Goal: Information Seeking & Learning: Learn about a topic

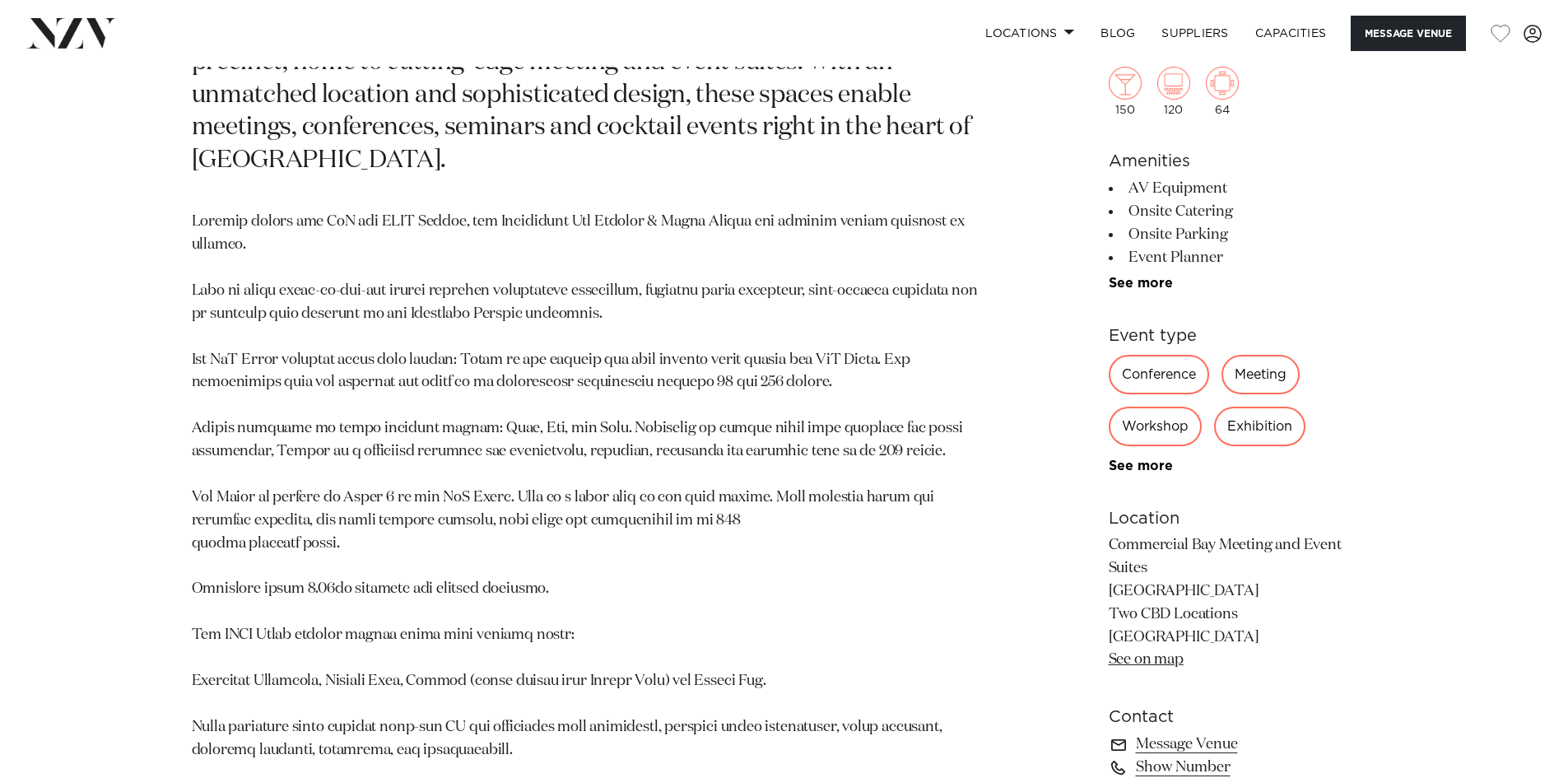
scroll to position [1065, 0]
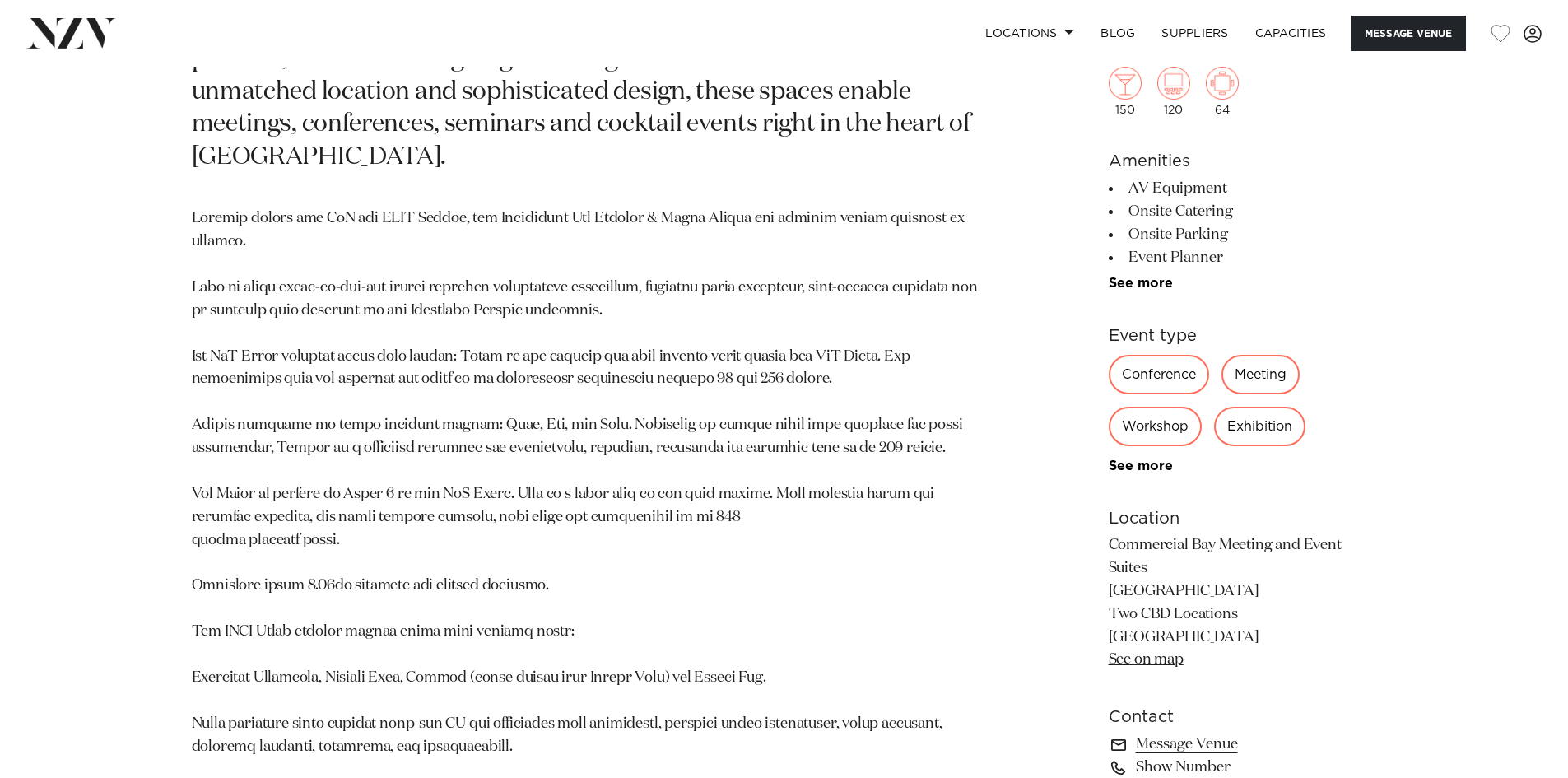
click at [627, 502] on p at bounding box center [591, 586] width 799 height 757
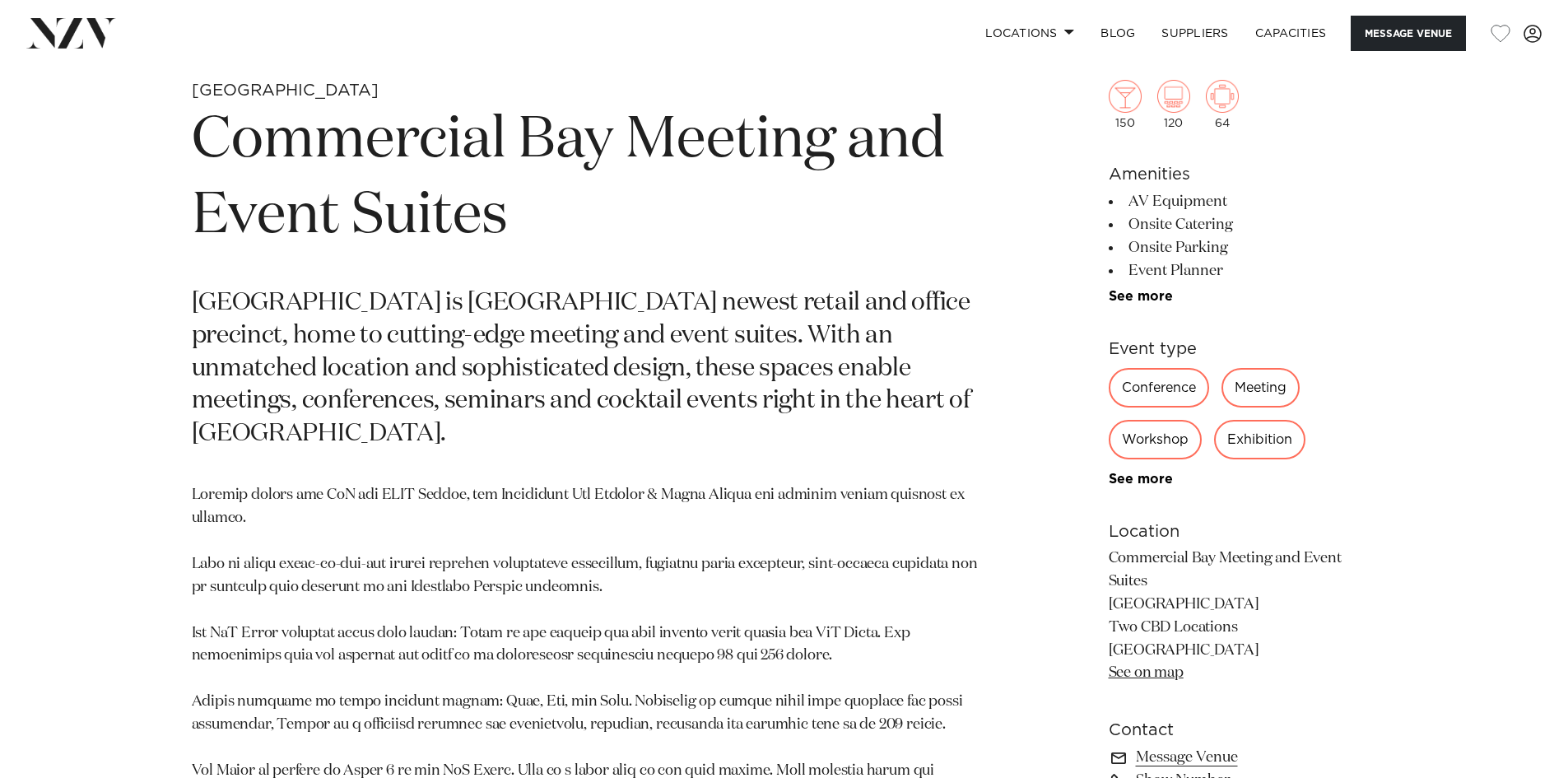
scroll to position [900, 0]
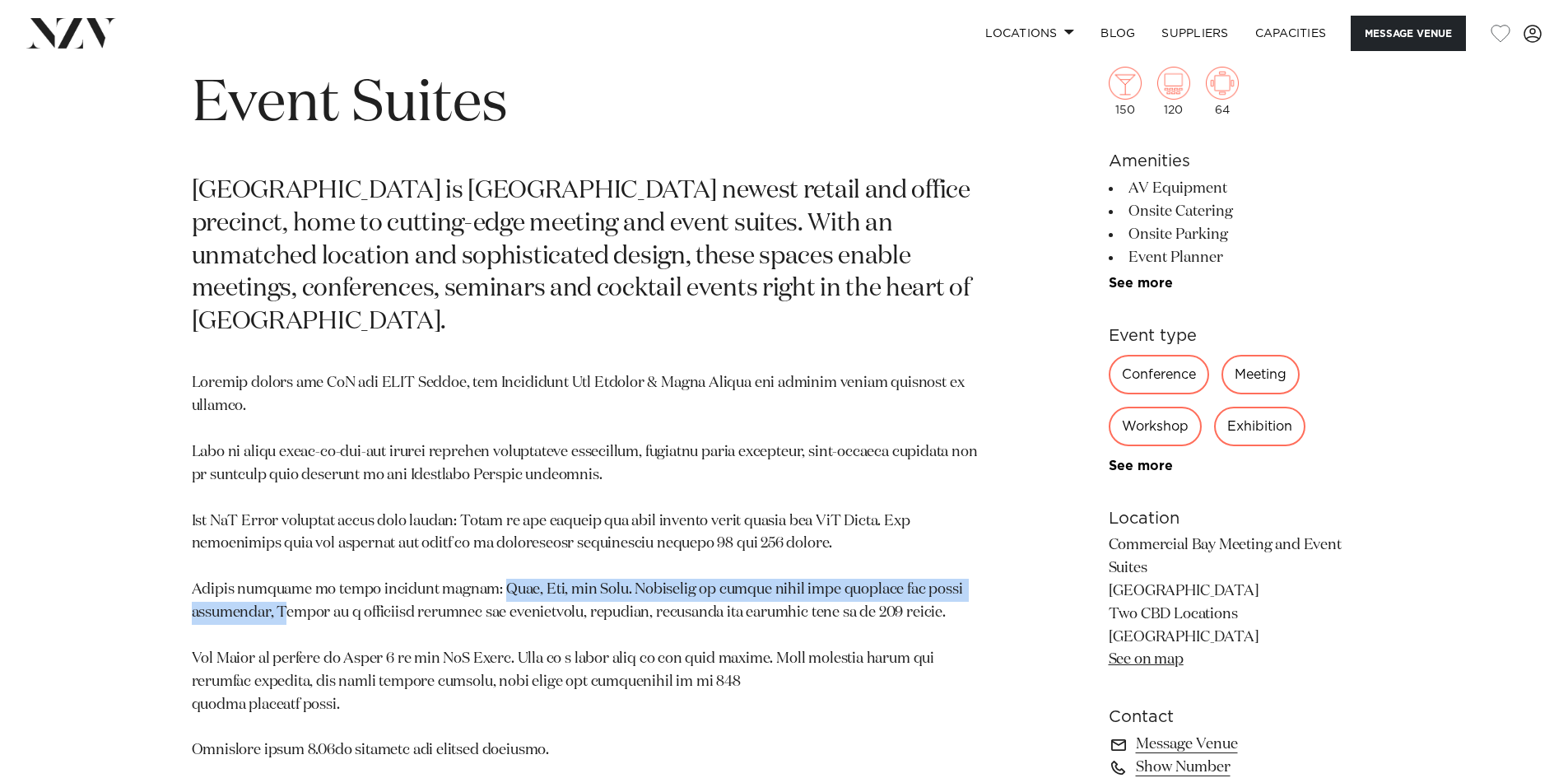
drag, startPoint x: 276, startPoint y: 580, endPoint x: 462, endPoint y: 557, distance: 187.4
click at [462, 557] on p at bounding box center [591, 751] width 799 height 757
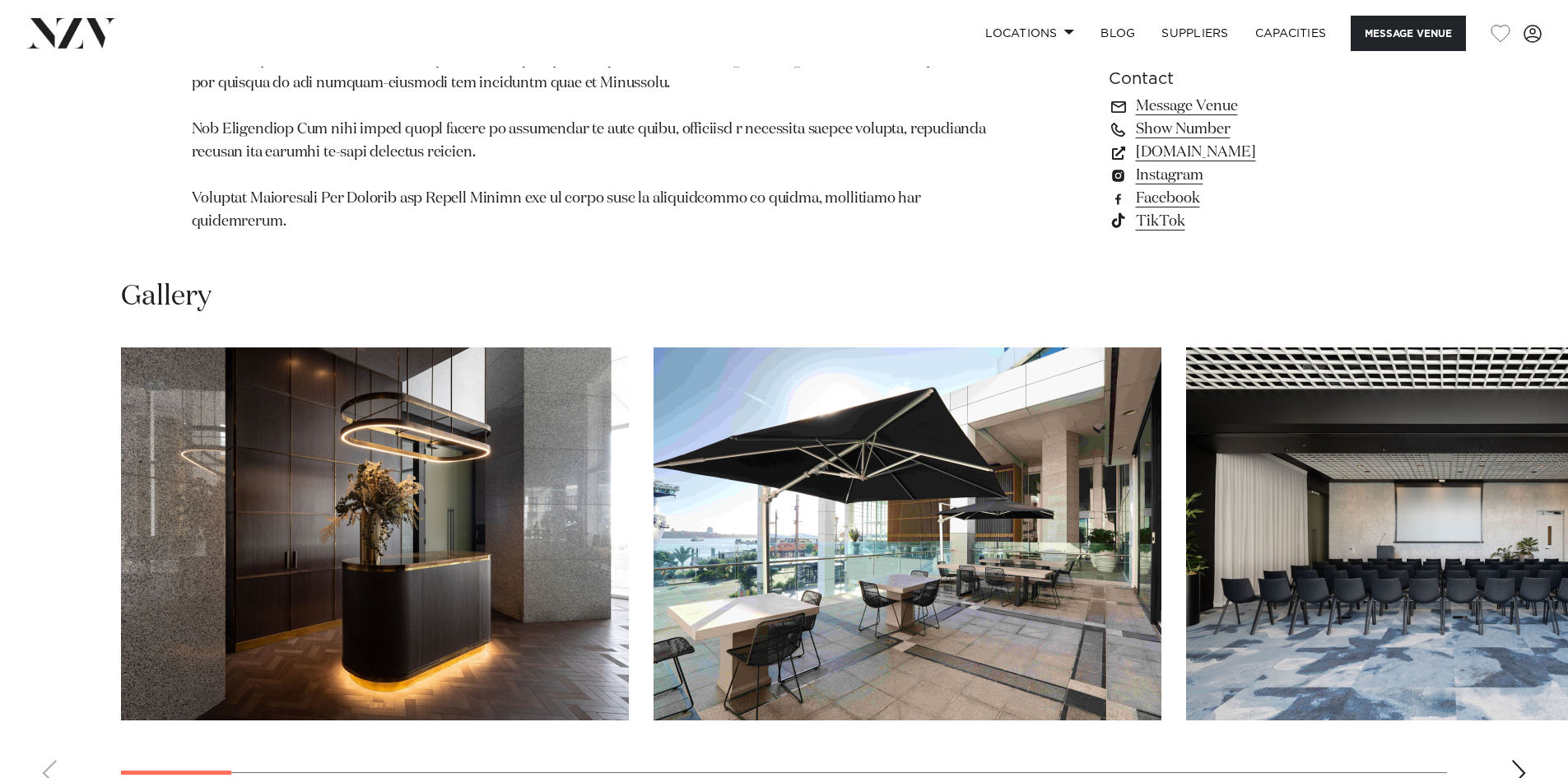
scroll to position [1805, 0]
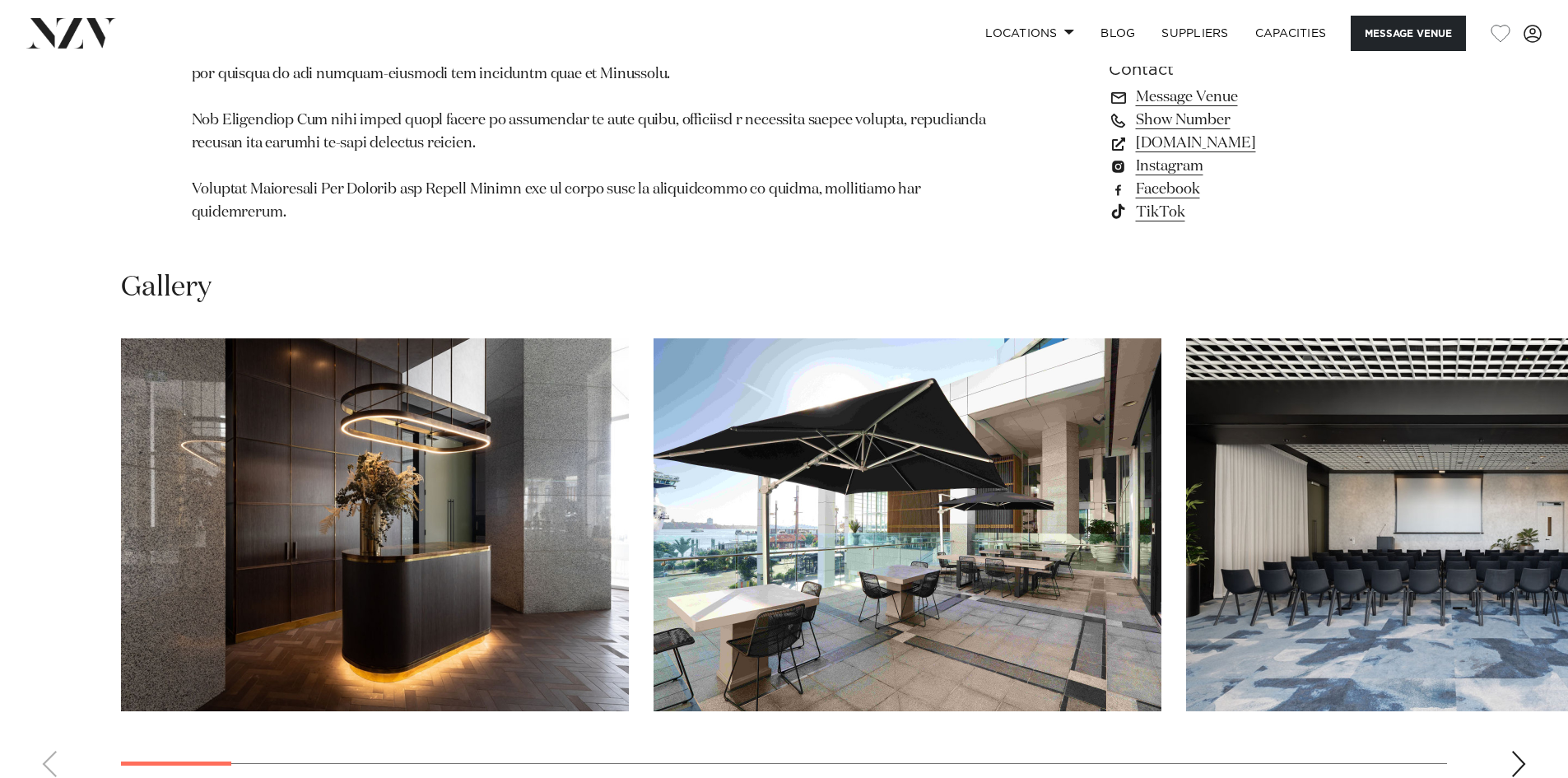
click at [1520, 751] on div "Next slide" at bounding box center [1518, 763] width 16 height 26
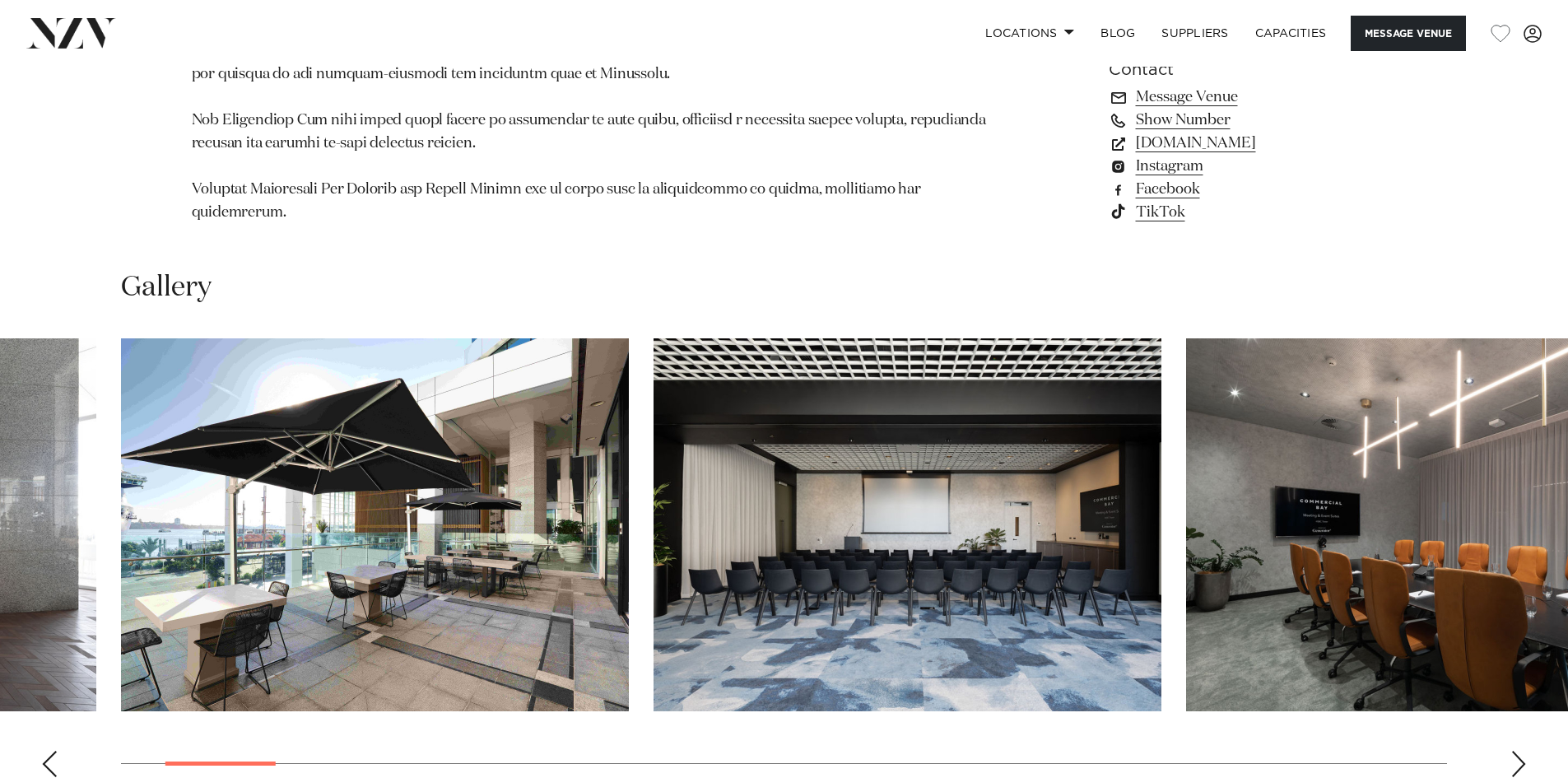
click at [1520, 751] on div "Next slide" at bounding box center [1518, 763] width 16 height 26
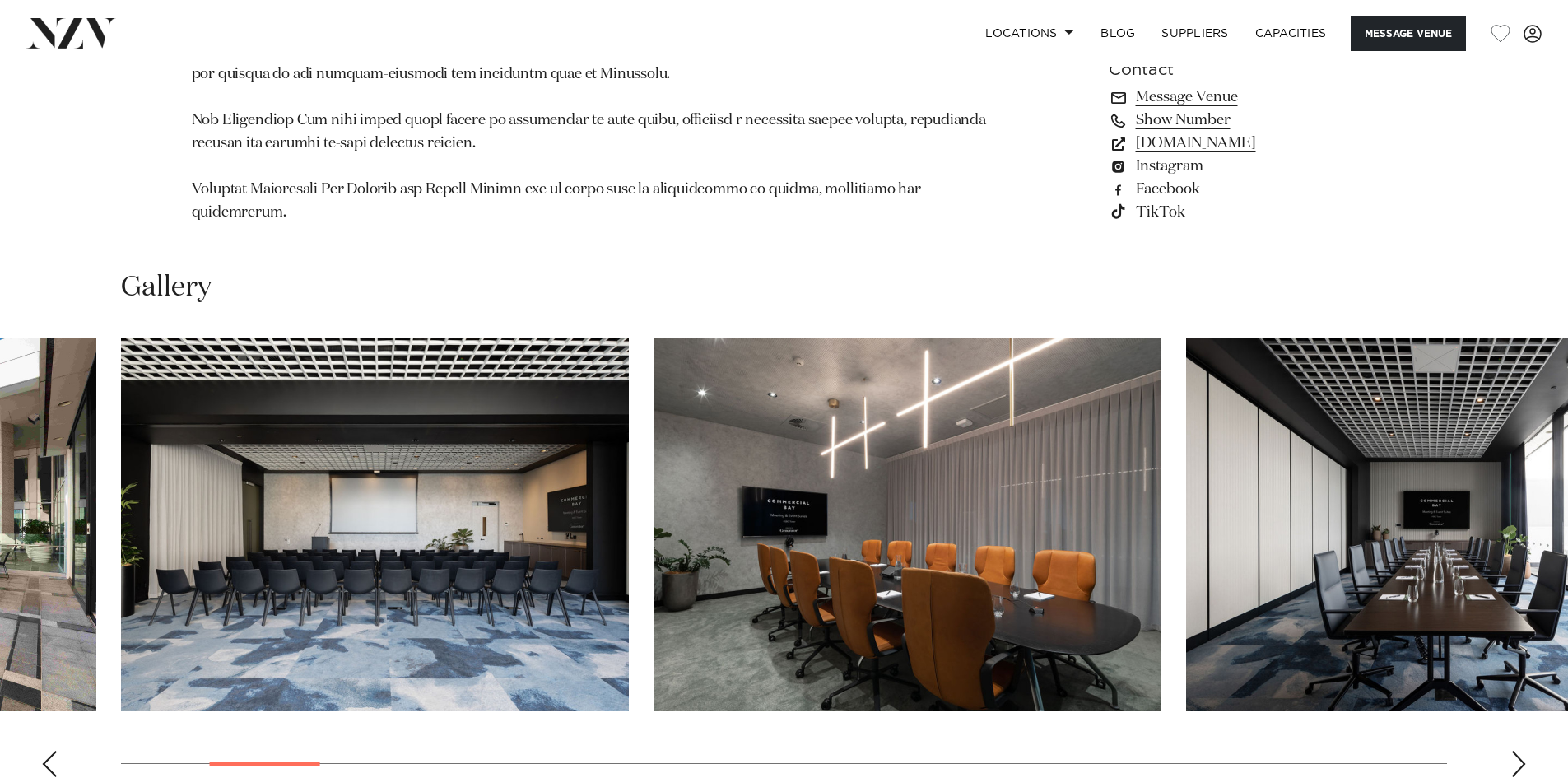
click at [1505, 713] on swiper-container at bounding box center [784, 564] width 1568 height 452
click at [1512, 751] on div "Next slide" at bounding box center [1518, 763] width 16 height 26
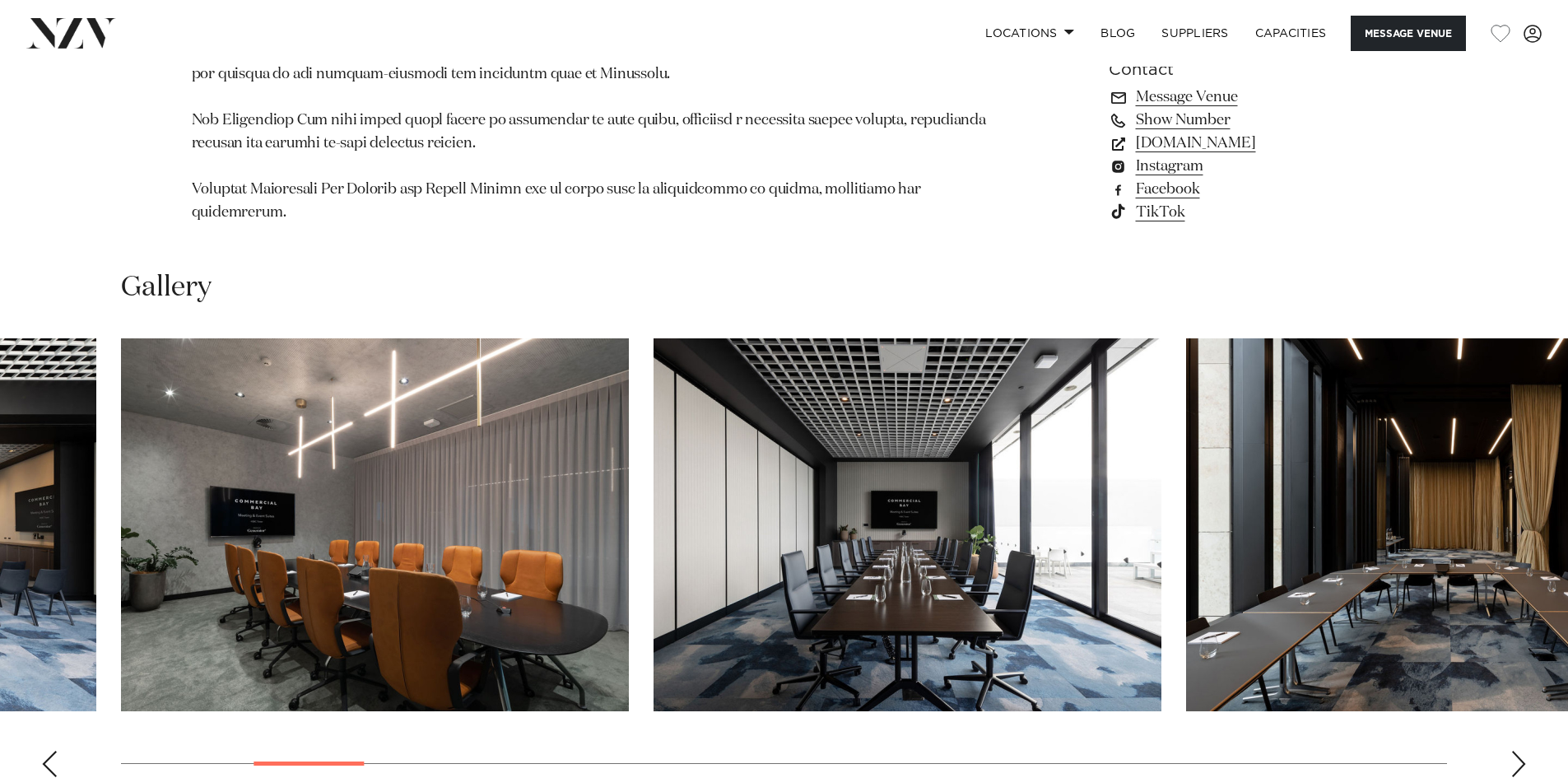
click at [1512, 751] on div "Next slide" at bounding box center [1518, 763] width 16 height 26
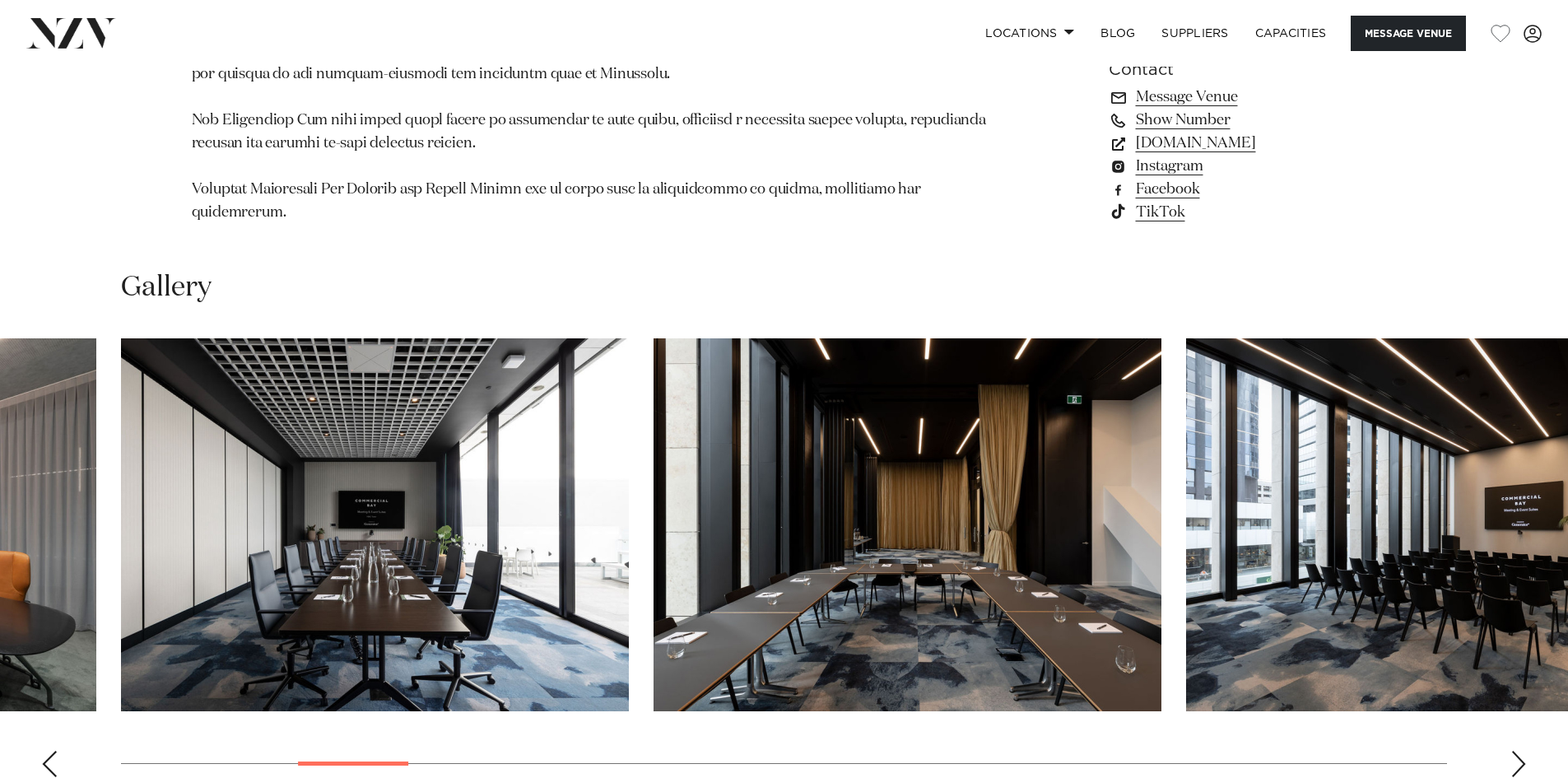
click at [1512, 751] on div "Next slide" at bounding box center [1518, 763] width 16 height 26
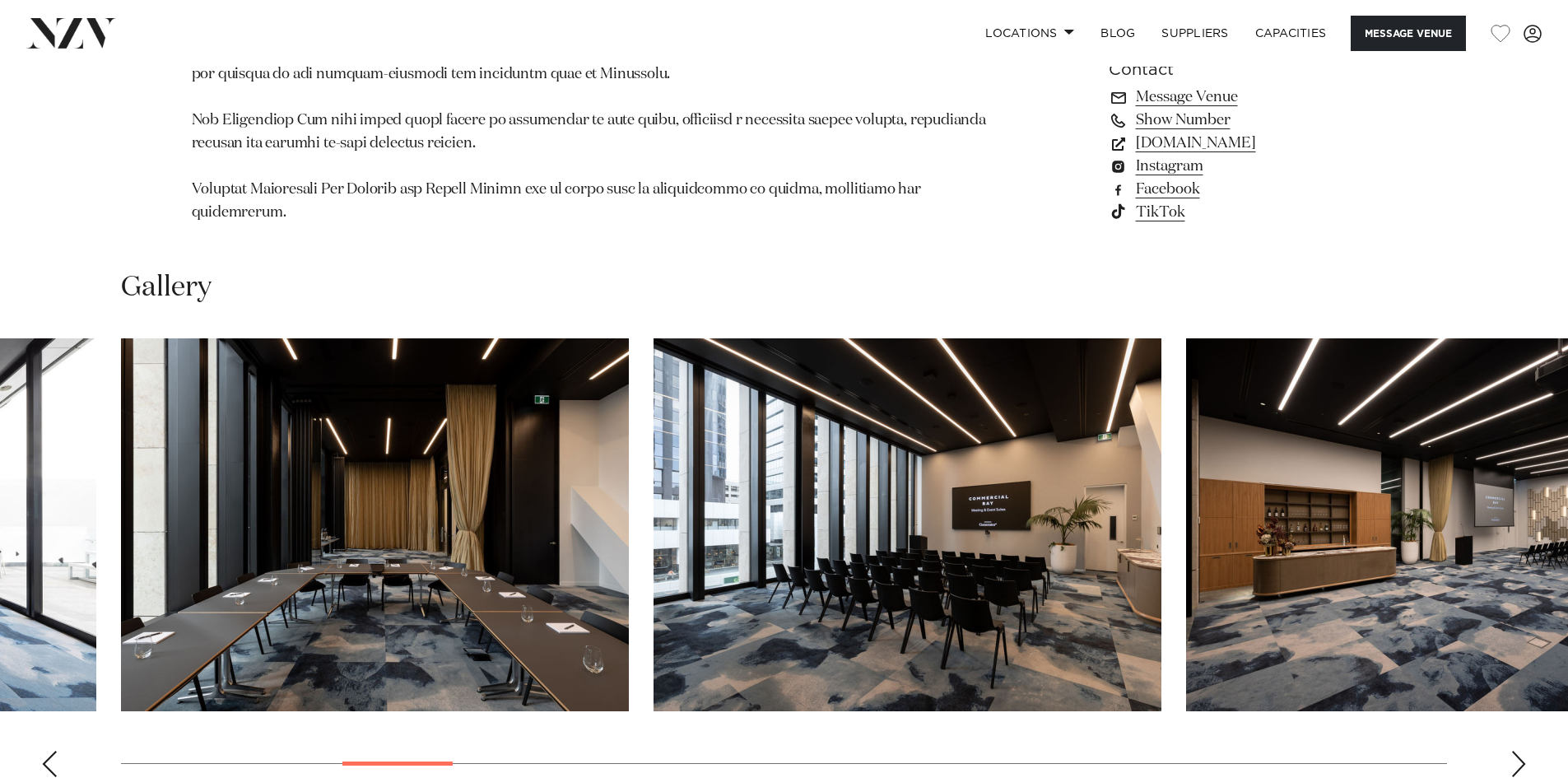
click at [1512, 751] on div "Next slide" at bounding box center [1518, 763] width 16 height 26
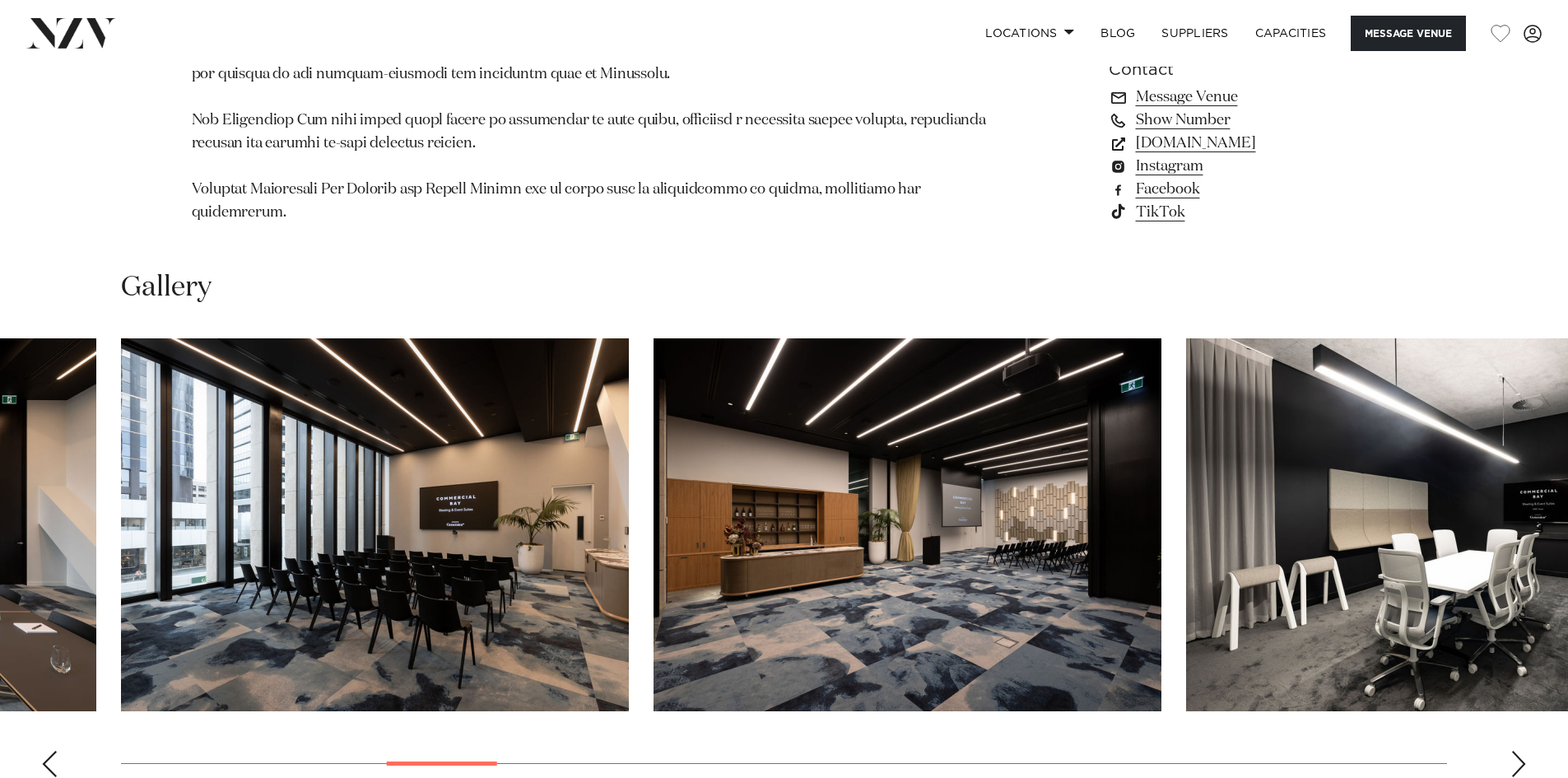
click at [1512, 751] on div "Next slide" at bounding box center [1518, 763] width 16 height 26
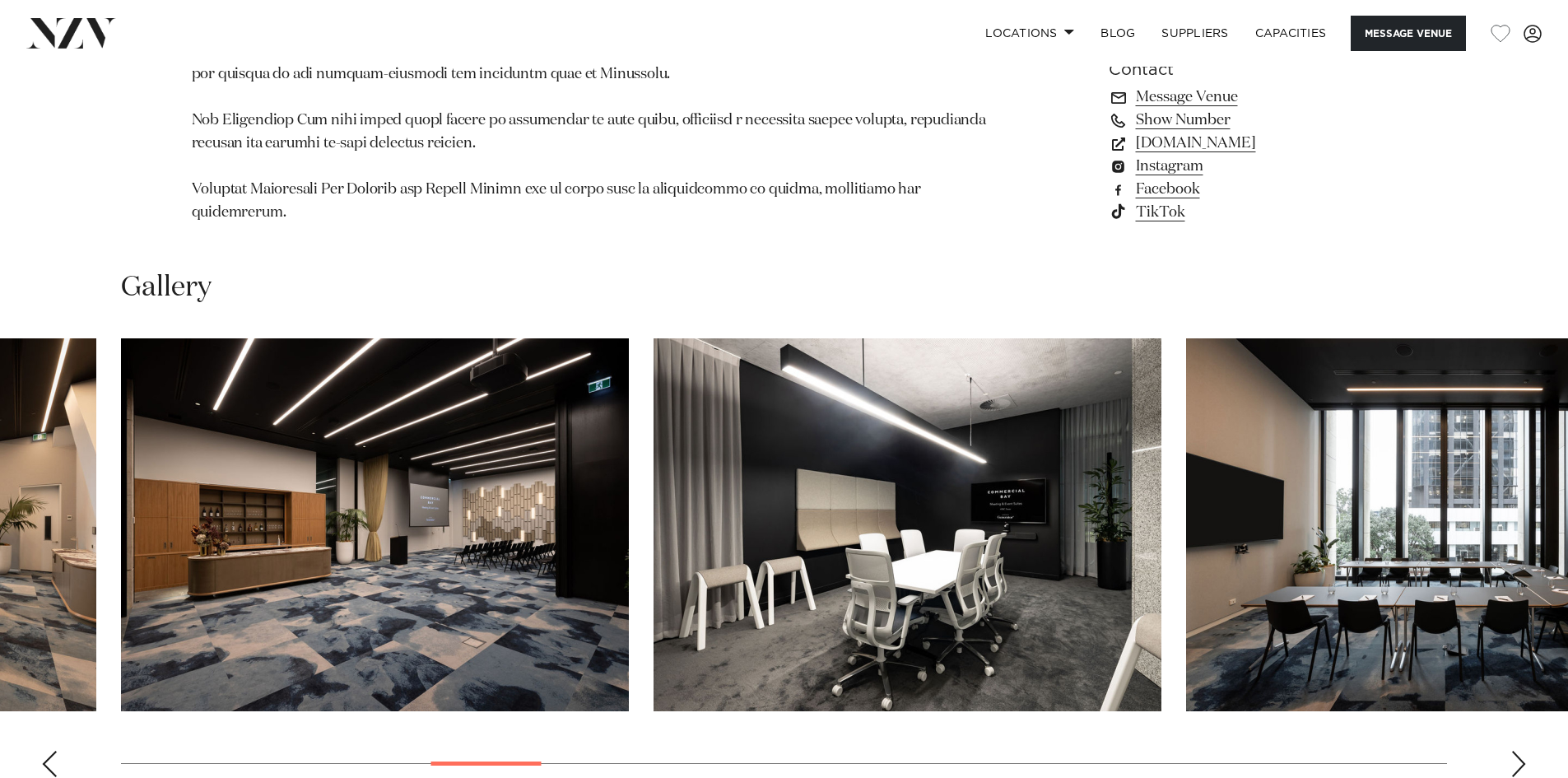
click at [1512, 751] on div "Next slide" at bounding box center [1518, 763] width 16 height 26
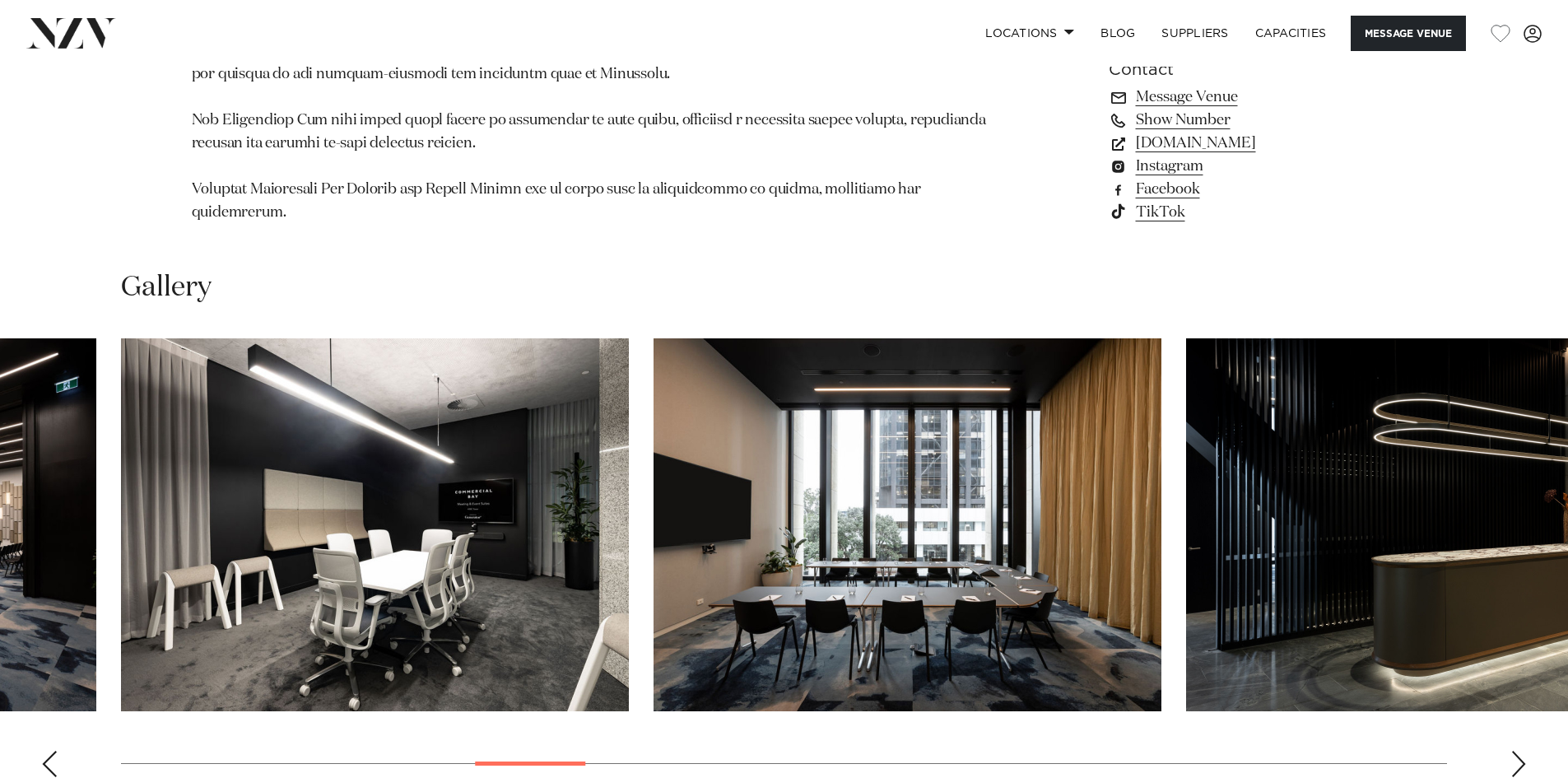
click at [1512, 751] on div "Next slide" at bounding box center [1518, 763] width 16 height 26
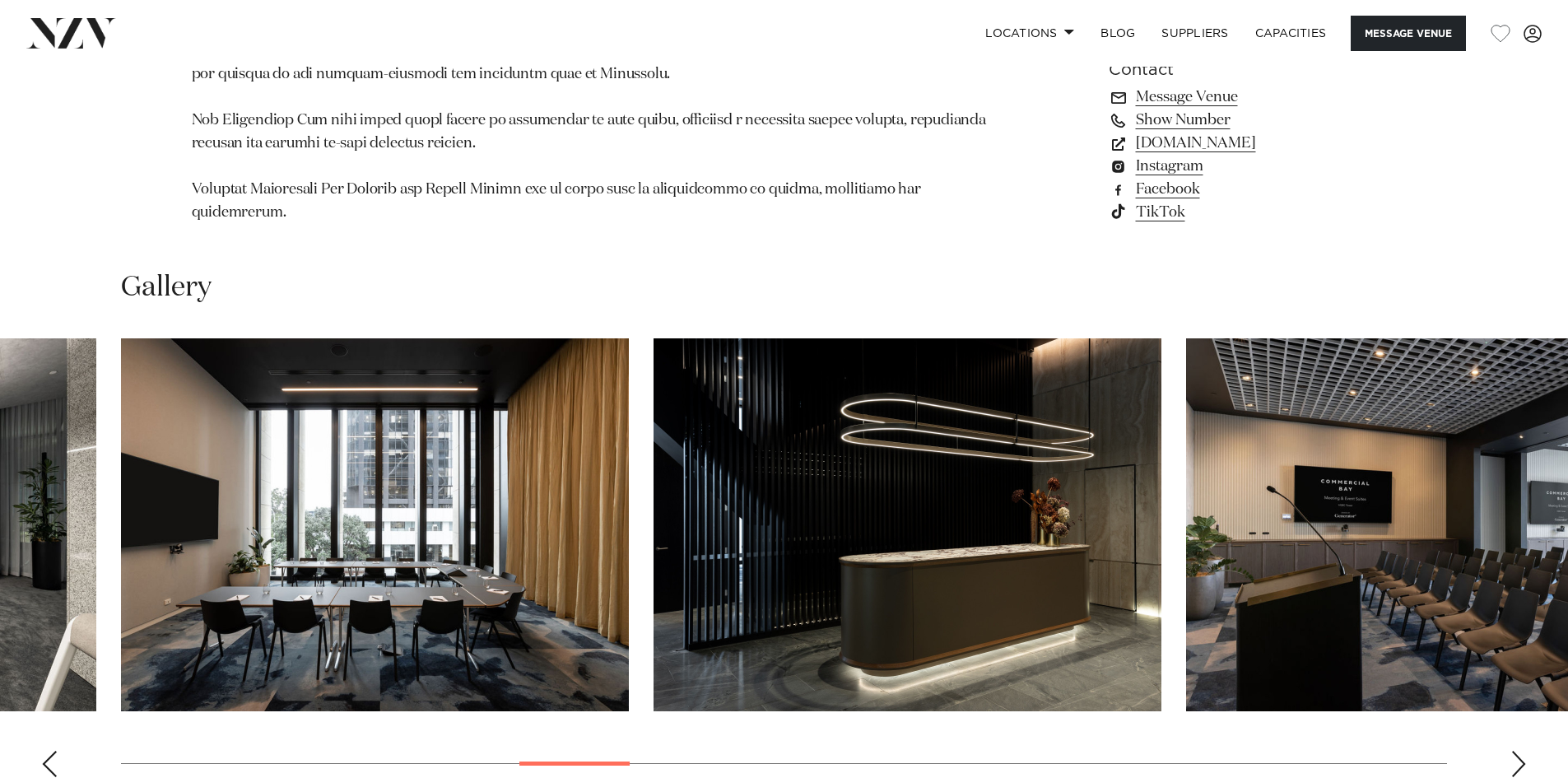
click at [1512, 751] on div "Next slide" at bounding box center [1518, 763] width 16 height 26
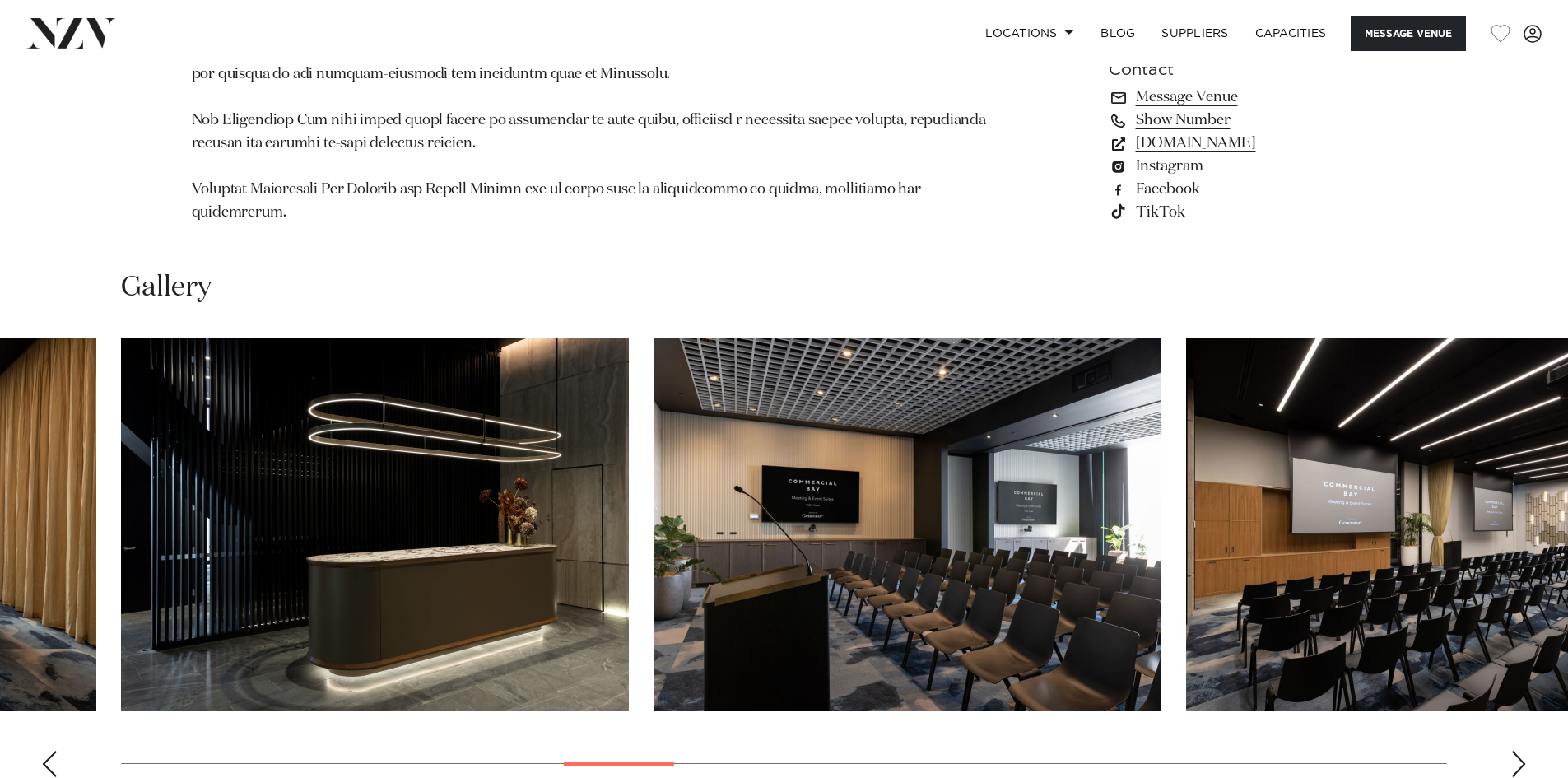
click at [1512, 751] on div "Next slide" at bounding box center [1518, 763] width 16 height 26
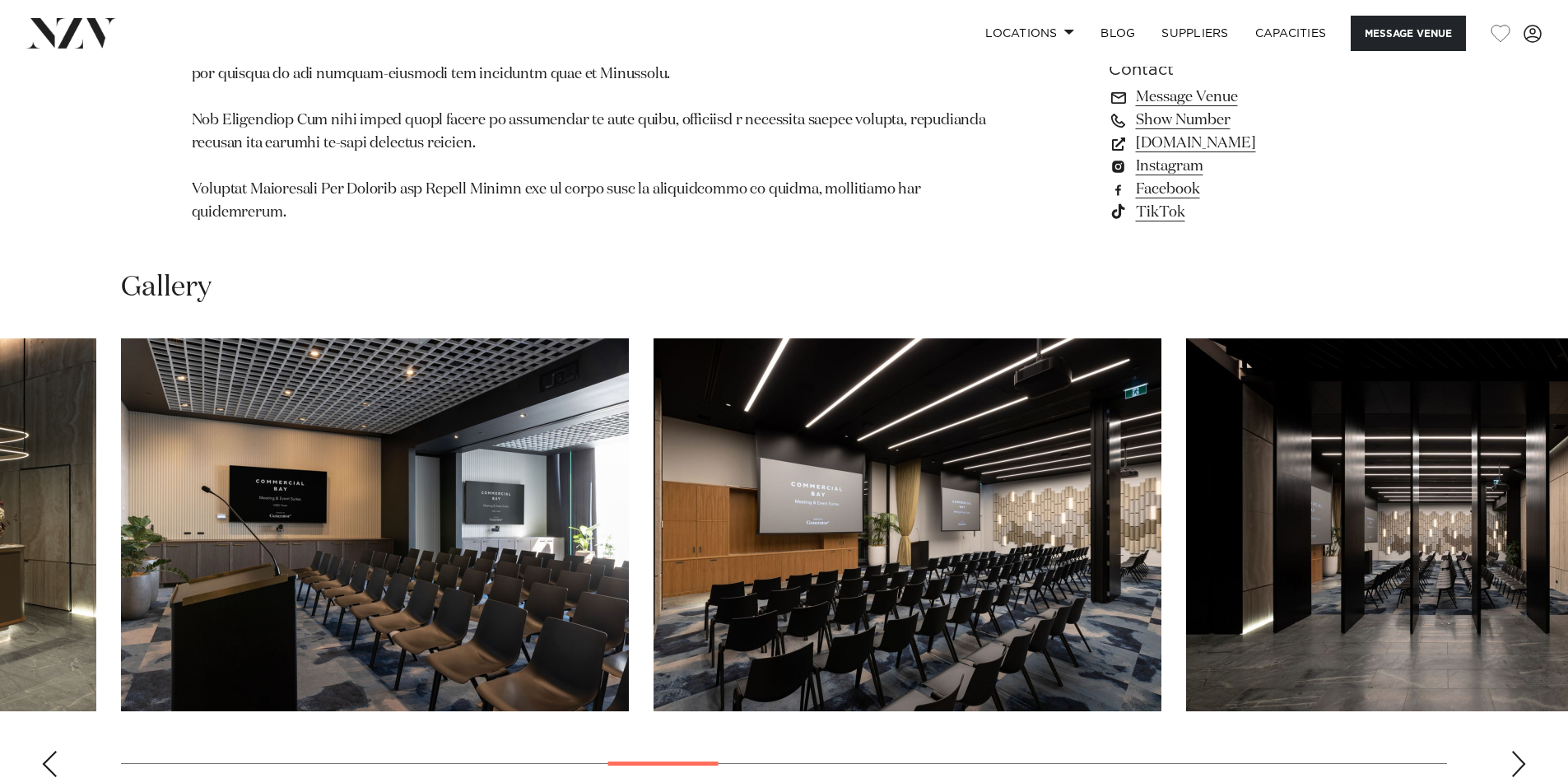
click at [1512, 751] on div "Next slide" at bounding box center [1518, 763] width 16 height 26
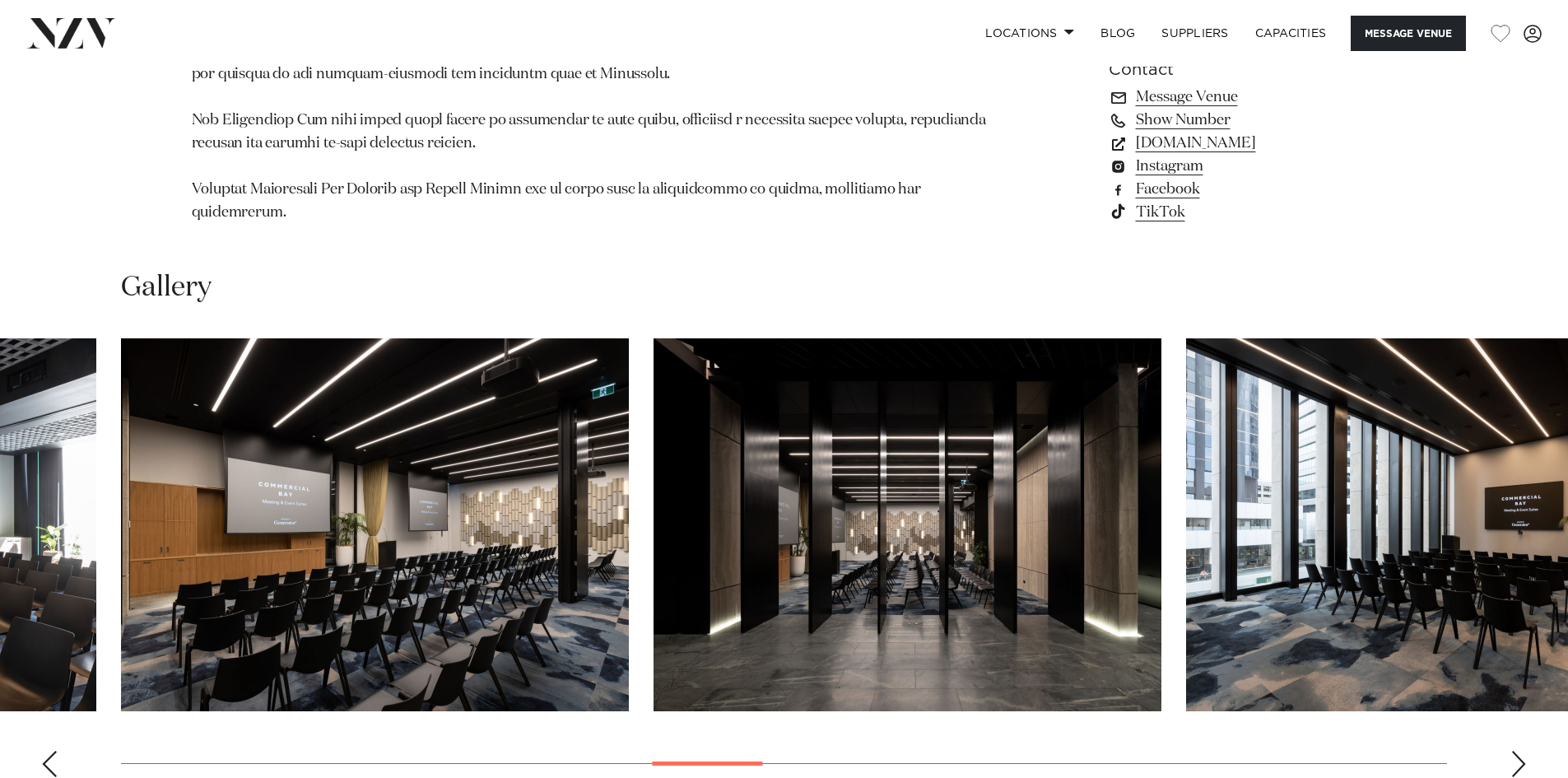
click at [1512, 751] on div "Next slide" at bounding box center [1518, 763] width 16 height 26
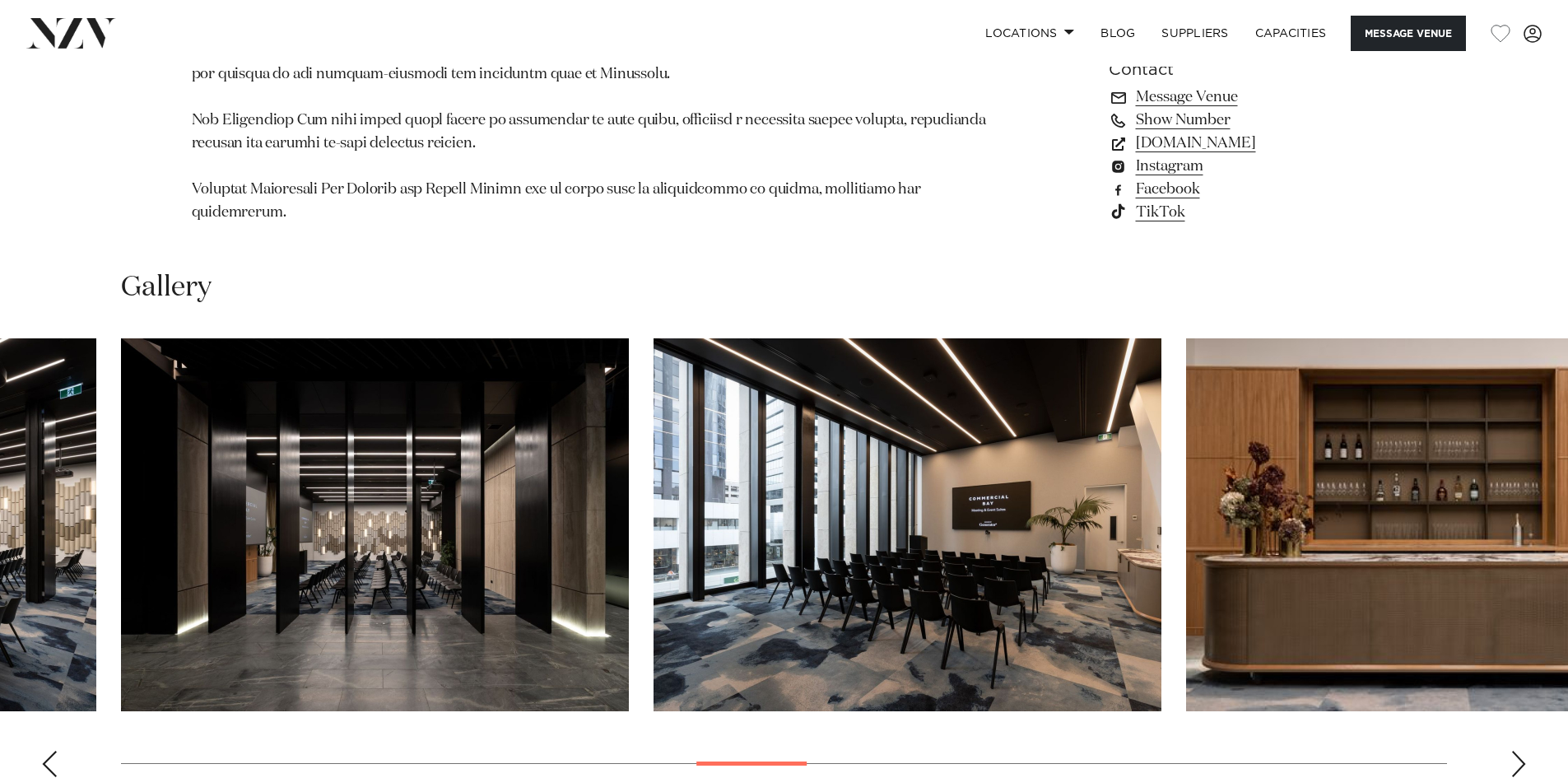
click at [1512, 751] on div "Next slide" at bounding box center [1518, 763] width 16 height 26
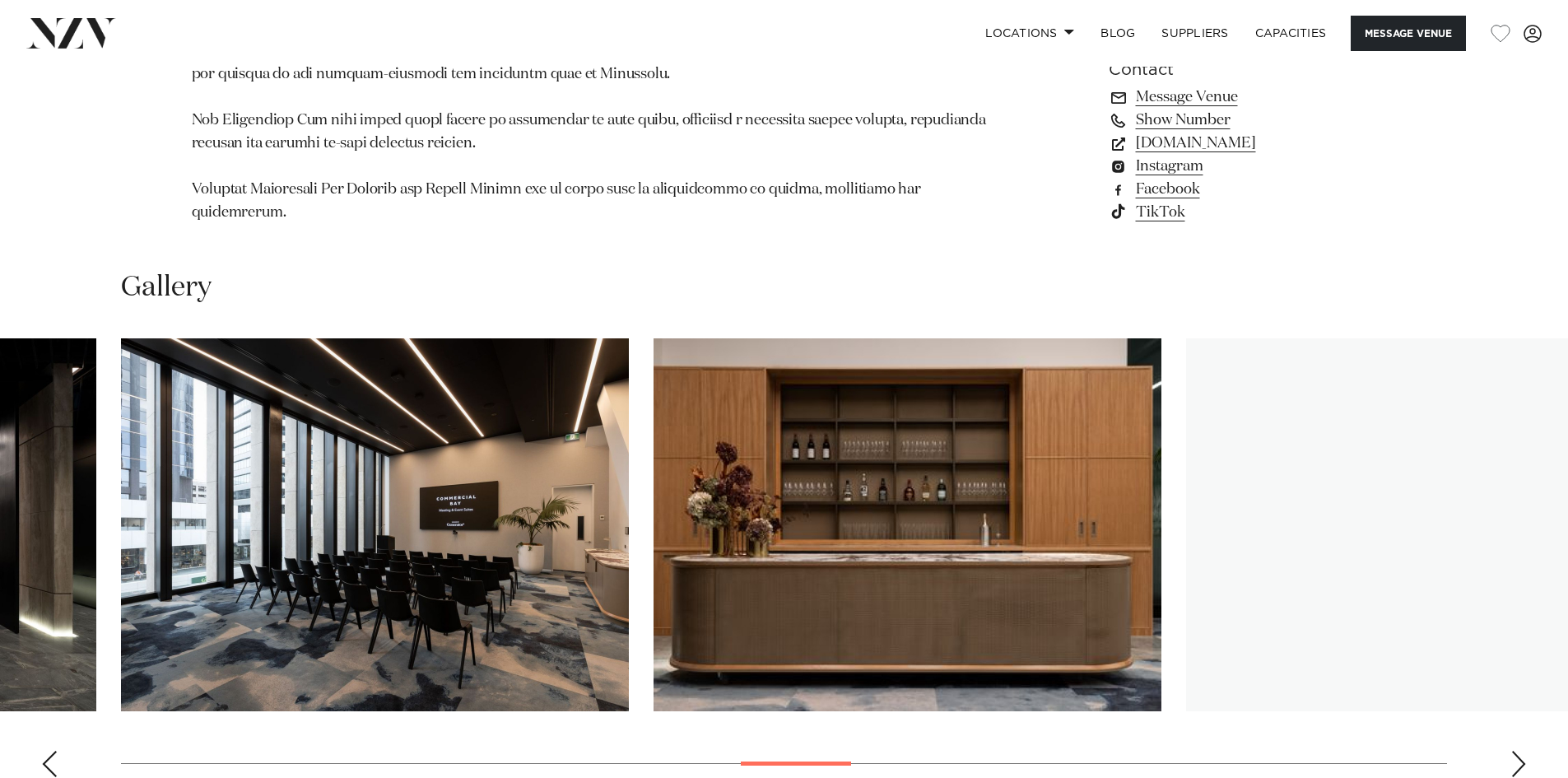
click at [1512, 751] on div "Next slide" at bounding box center [1518, 763] width 16 height 26
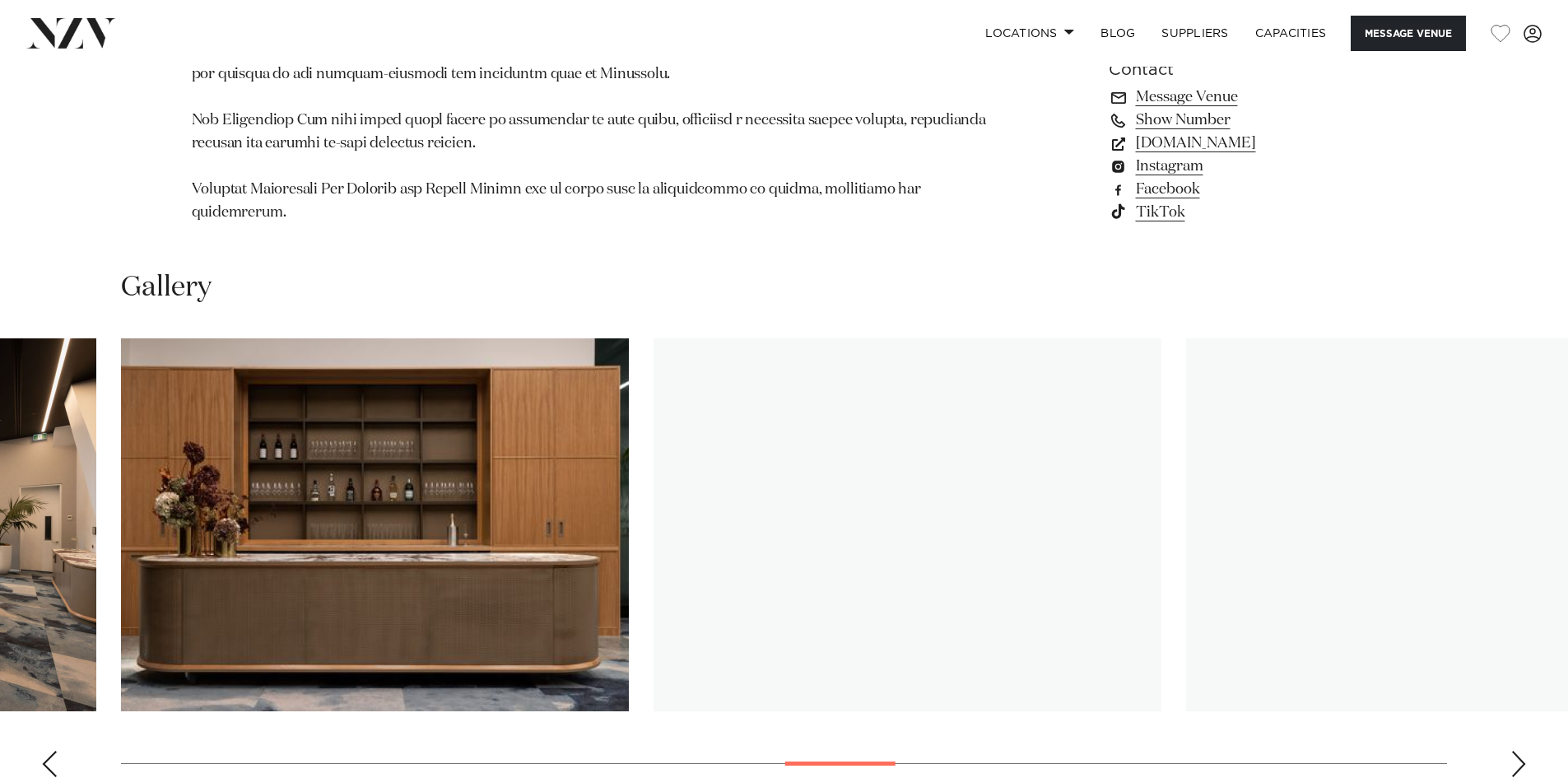
click at [1512, 751] on div "Next slide" at bounding box center [1518, 763] width 16 height 26
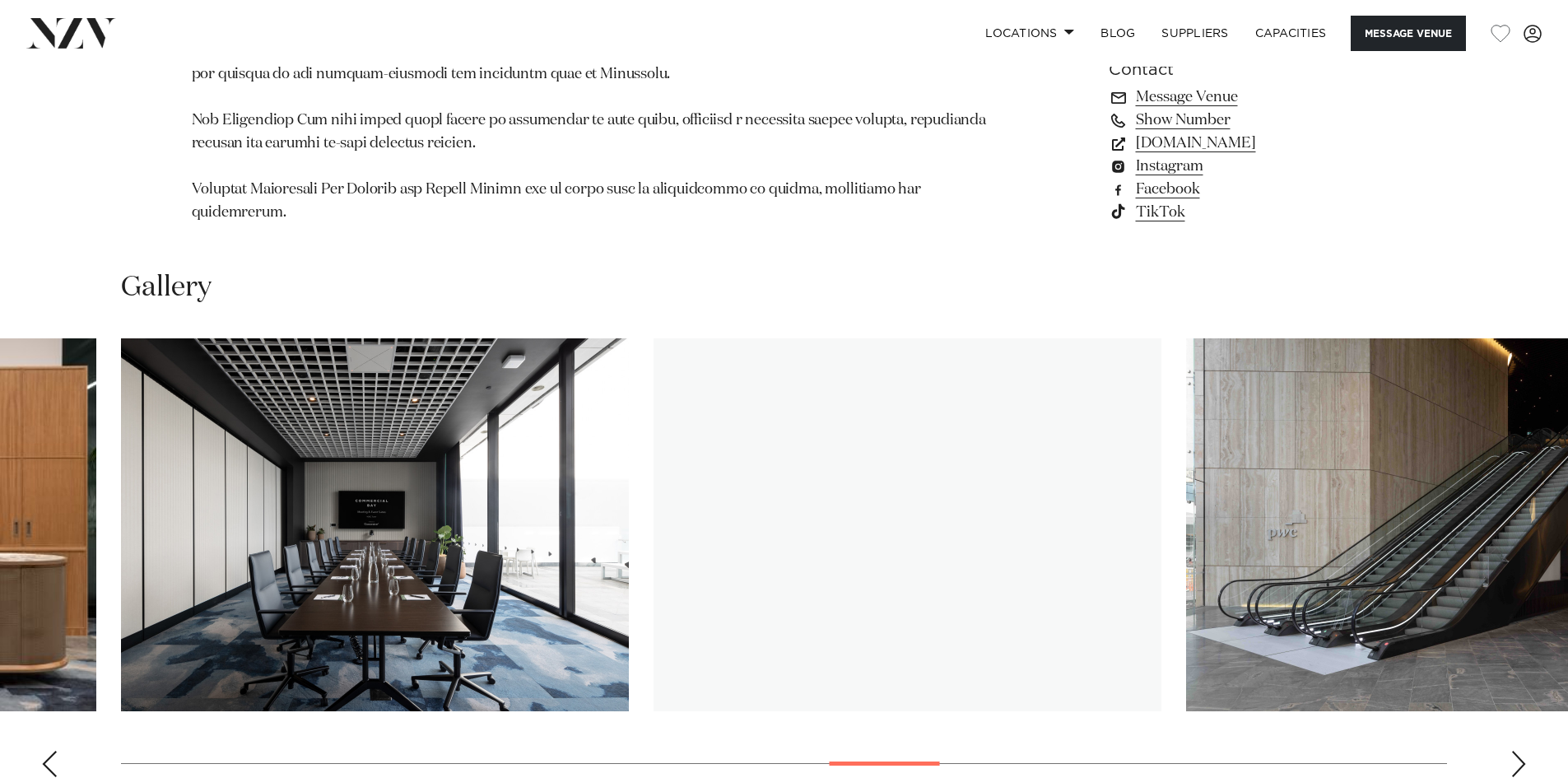
click at [1512, 751] on div "Next slide" at bounding box center [1518, 763] width 16 height 26
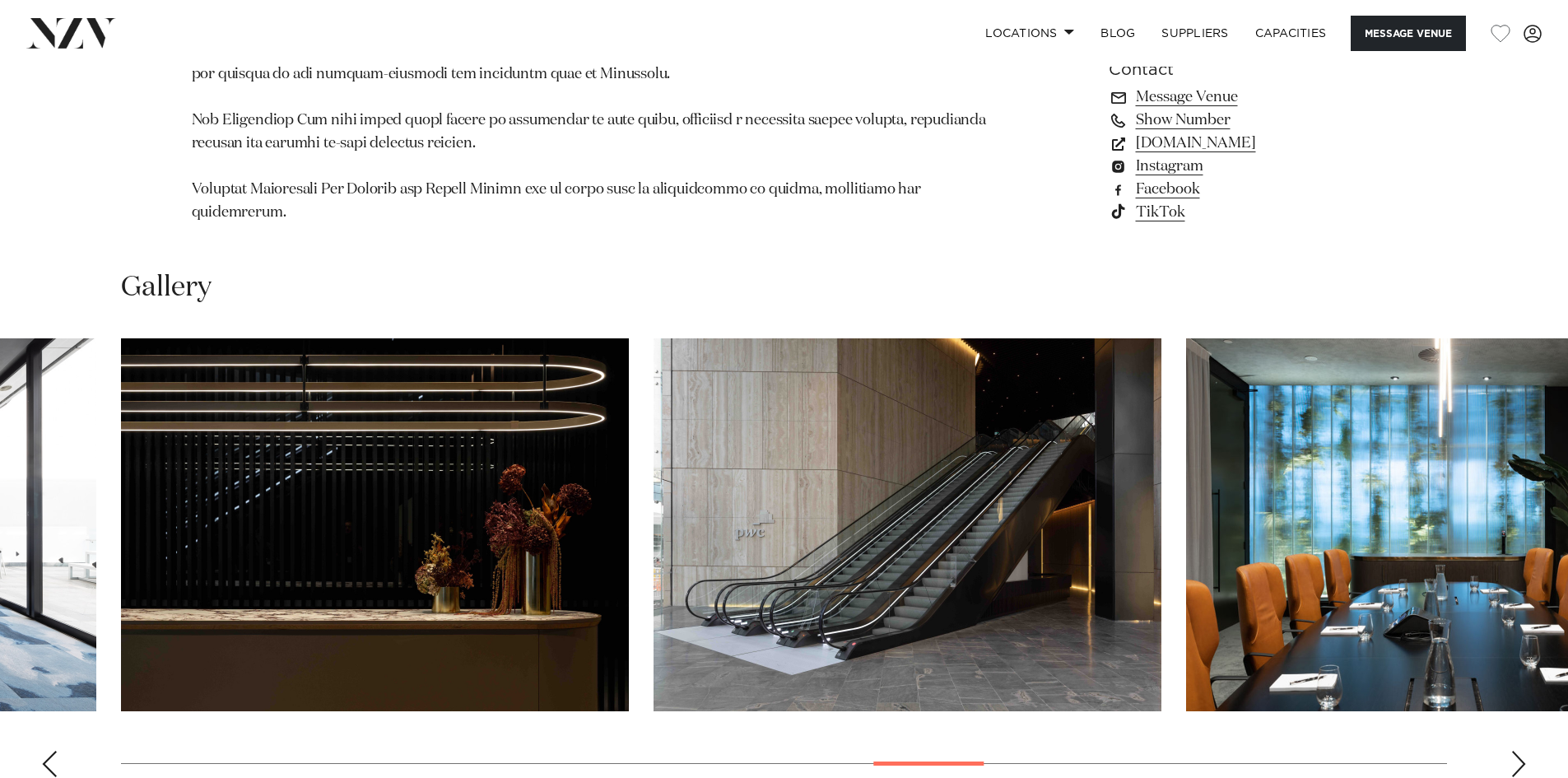
click at [1512, 751] on div "Next slide" at bounding box center [1518, 763] width 16 height 26
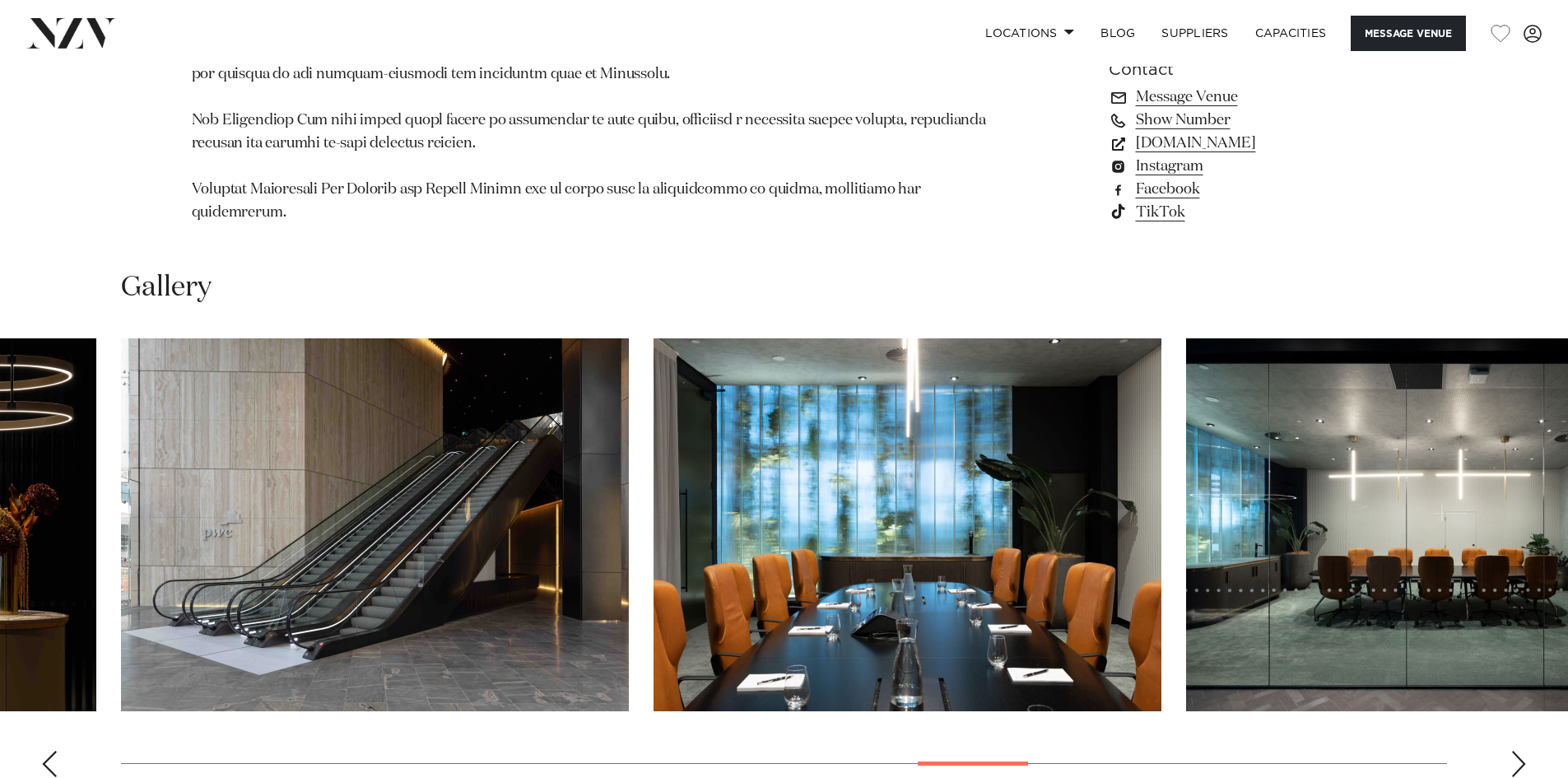
click at [1512, 751] on div "Next slide" at bounding box center [1518, 763] width 16 height 26
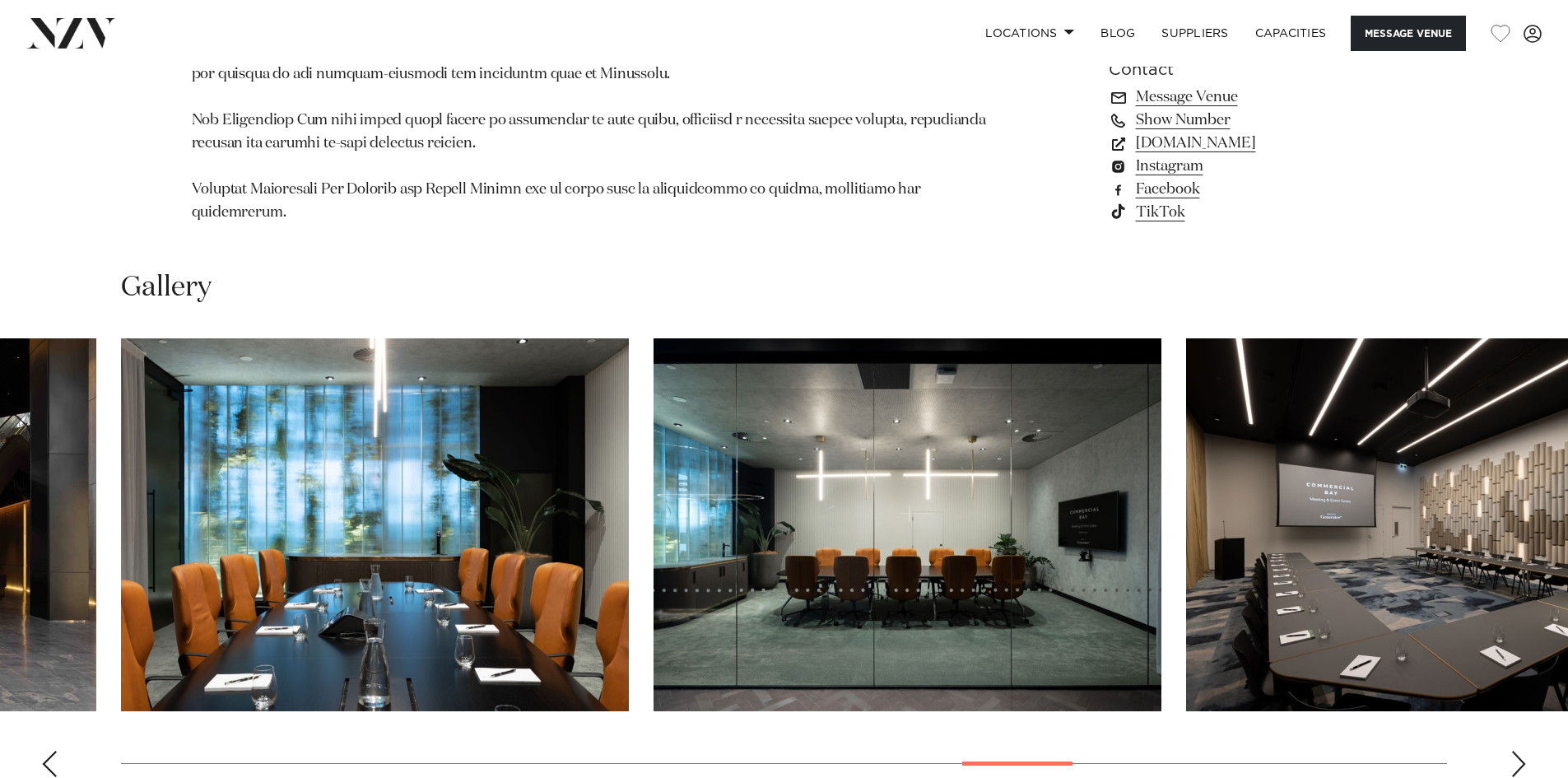
click at [1506, 718] on swiper-container at bounding box center [784, 564] width 1568 height 452
click at [1515, 751] on div "Next slide" at bounding box center [1518, 763] width 16 height 26
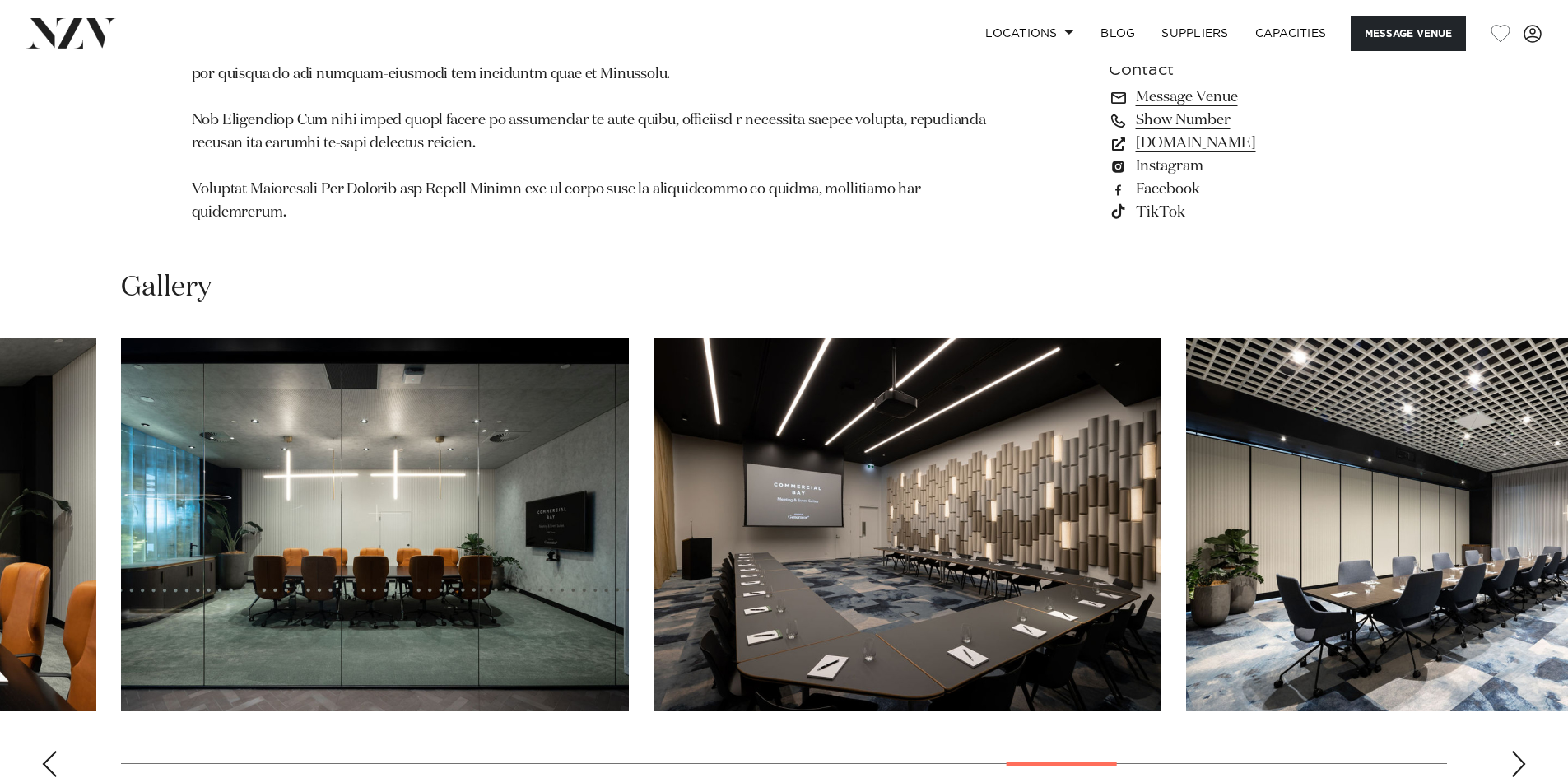
click at [1515, 751] on div "Next slide" at bounding box center [1518, 763] width 16 height 26
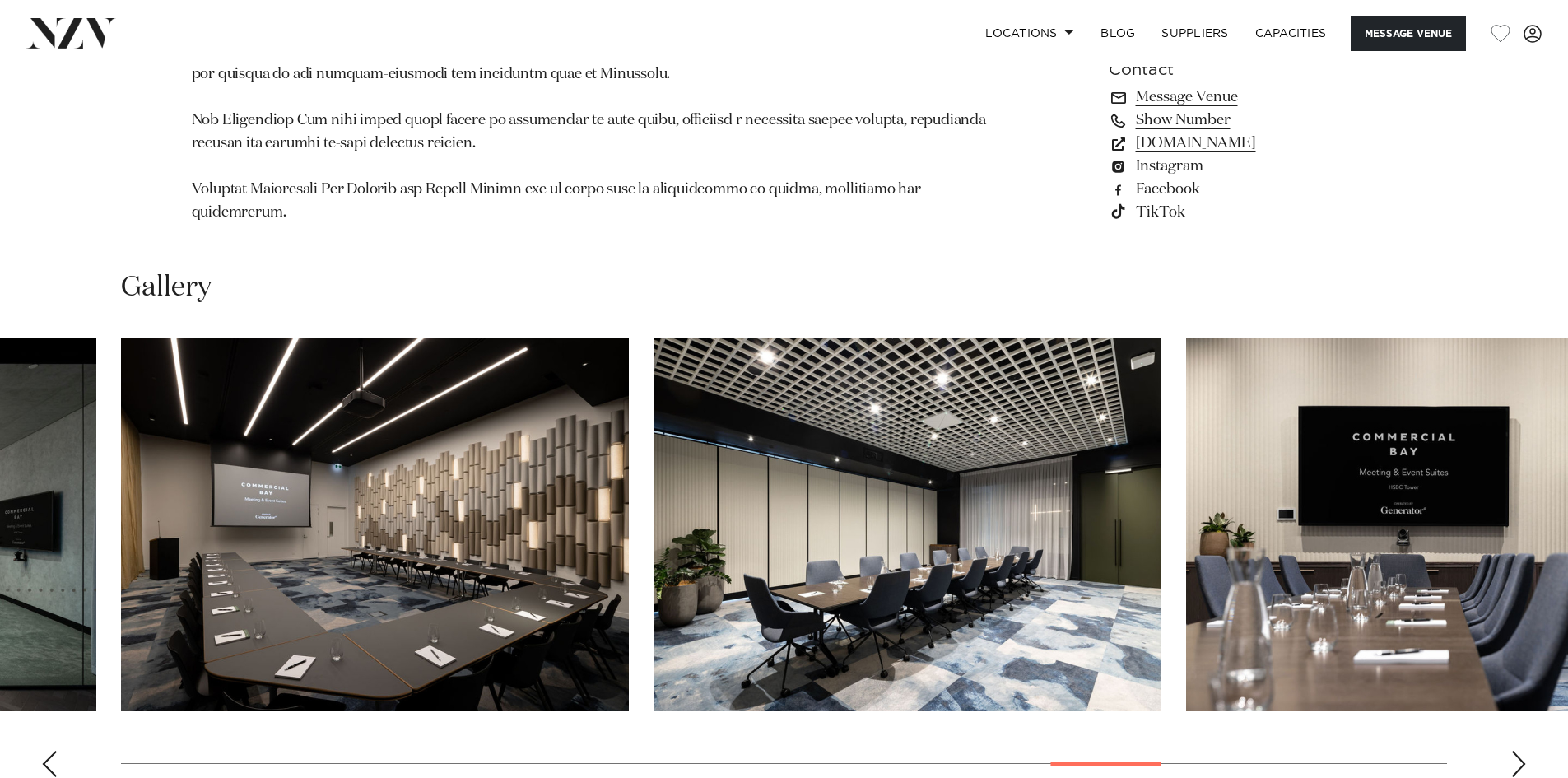
click at [1507, 709] on swiper-container at bounding box center [784, 564] width 1568 height 452
click at [1516, 751] on div "Next slide" at bounding box center [1518, 763] width 16 height 26
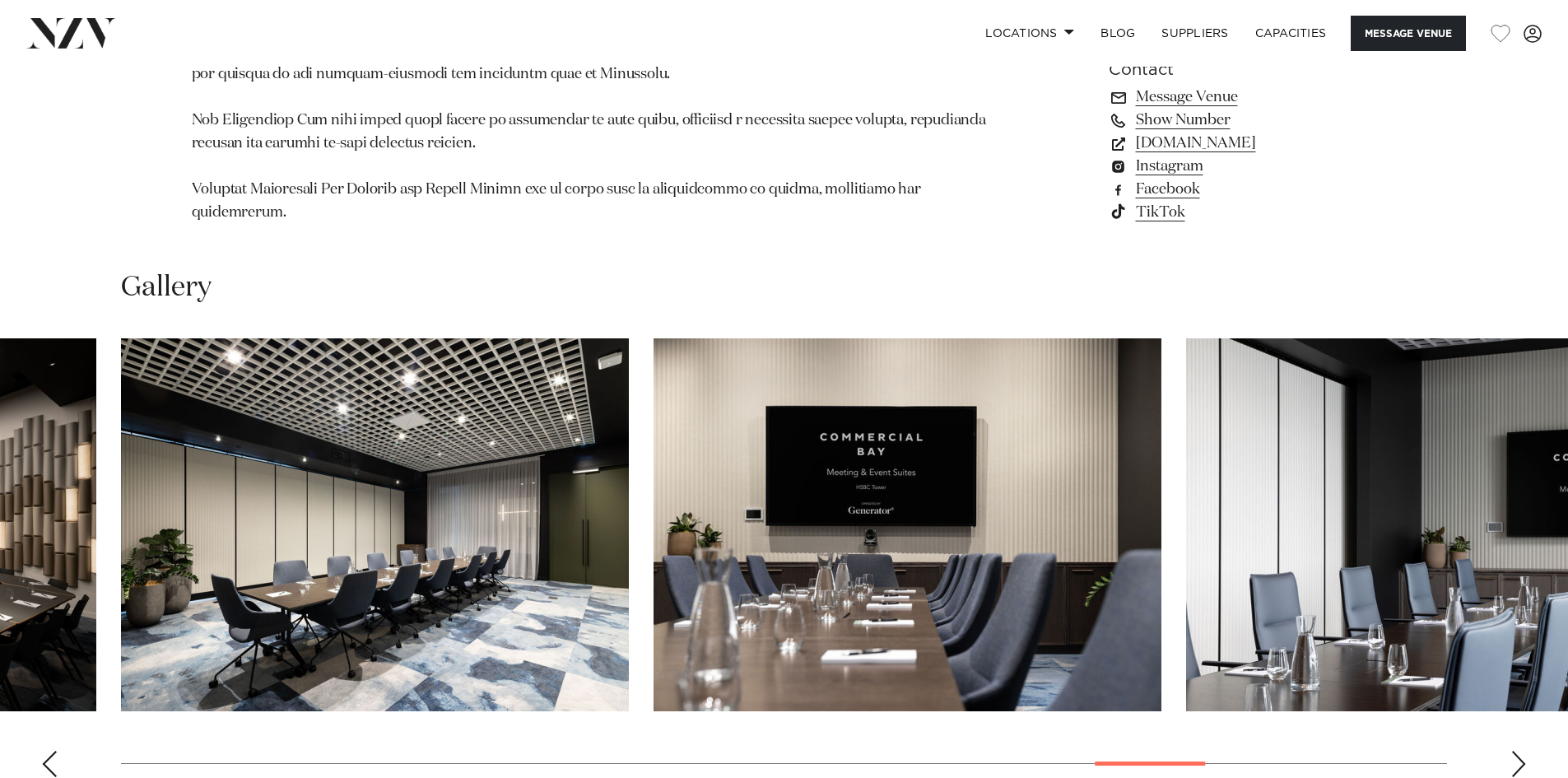
click at [1516, 751] on div "Next slide" at bounding box center [1518, 763] width 16 height 26
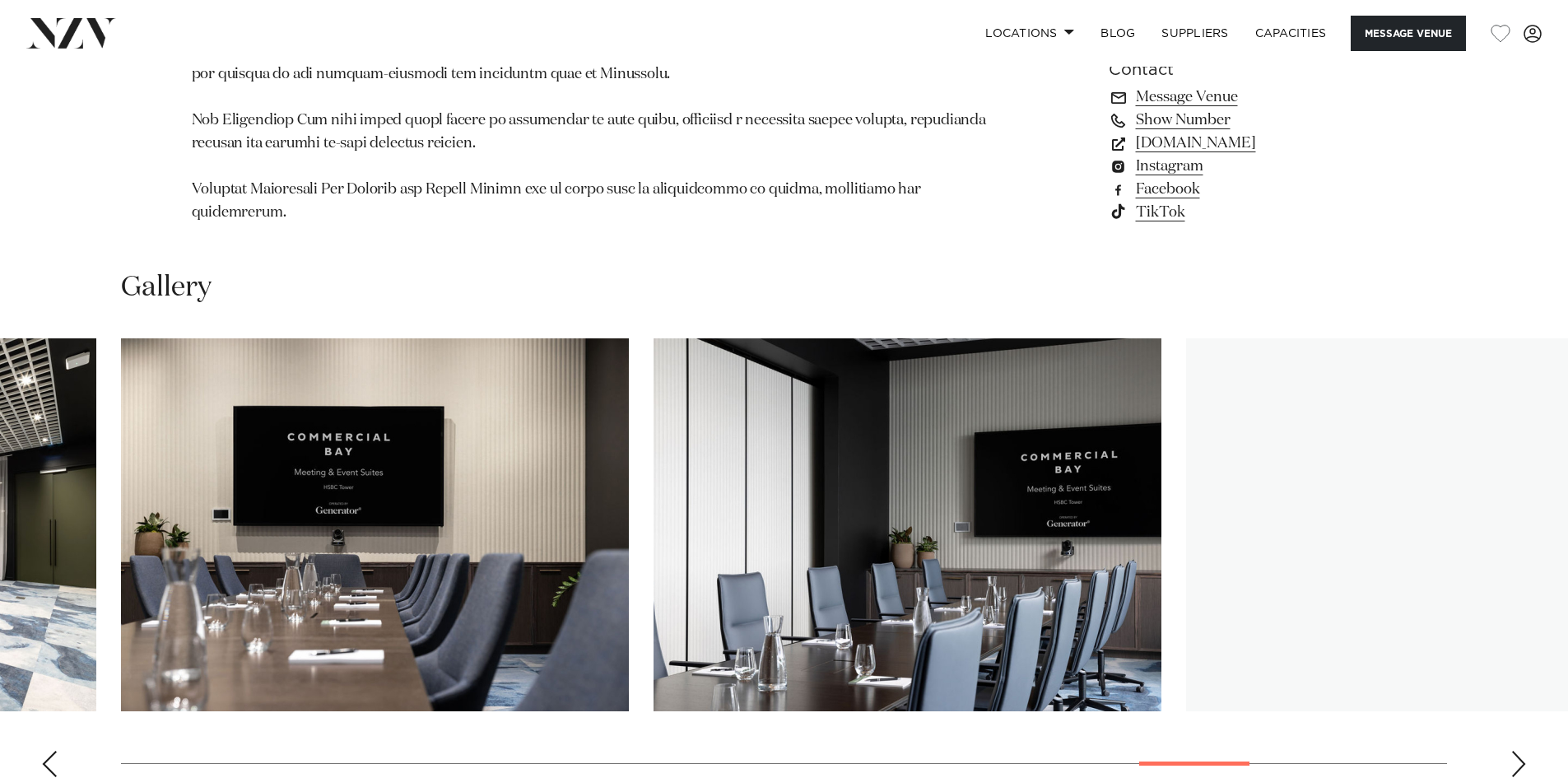
click at [1516, 751] on div "Next slide" at bounding box center [1518, 763] width 16 height 26
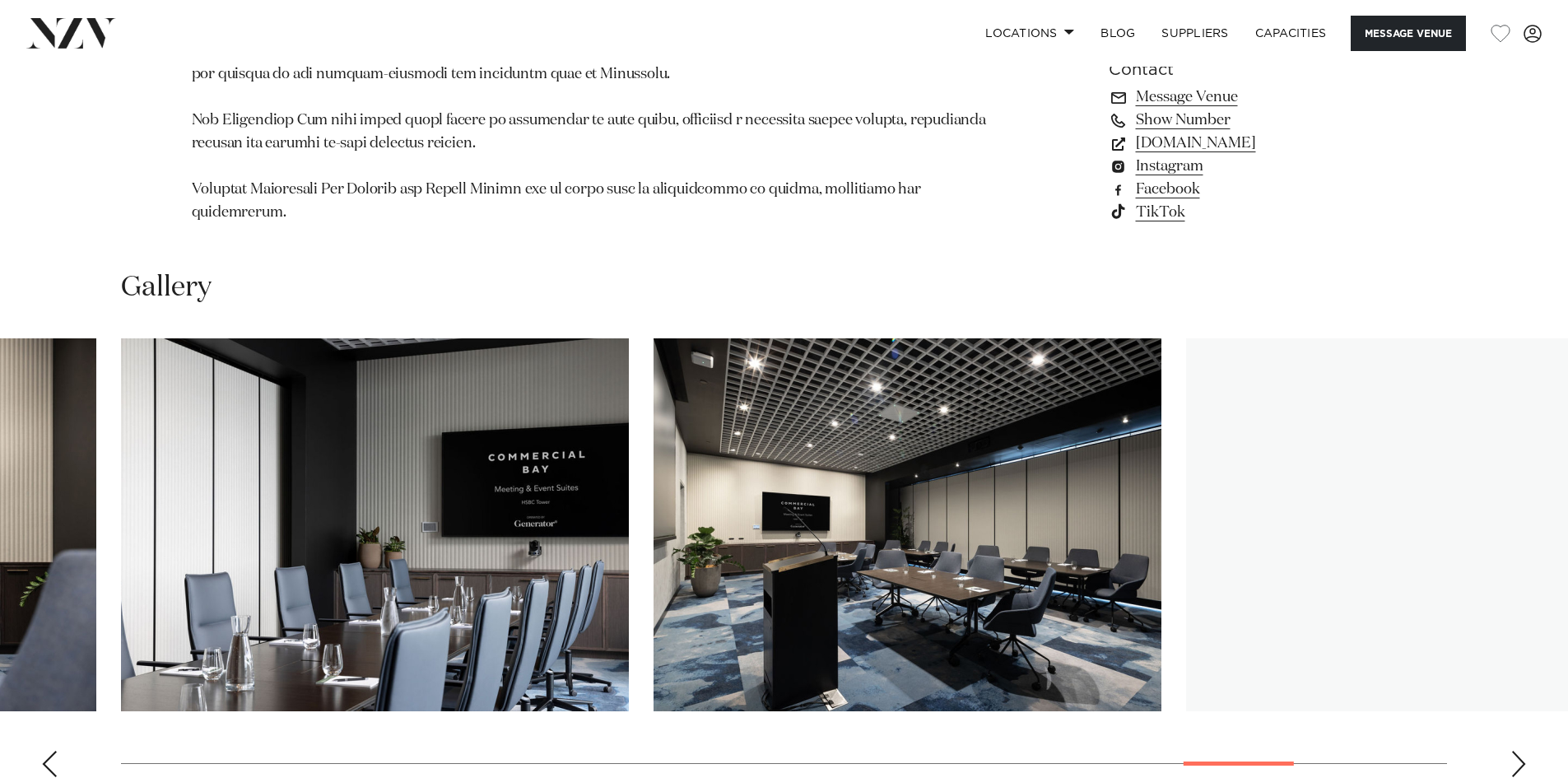
click at [1516, 751] on div "Next slide" at bounding box center [1518, 763] width 16 height 26
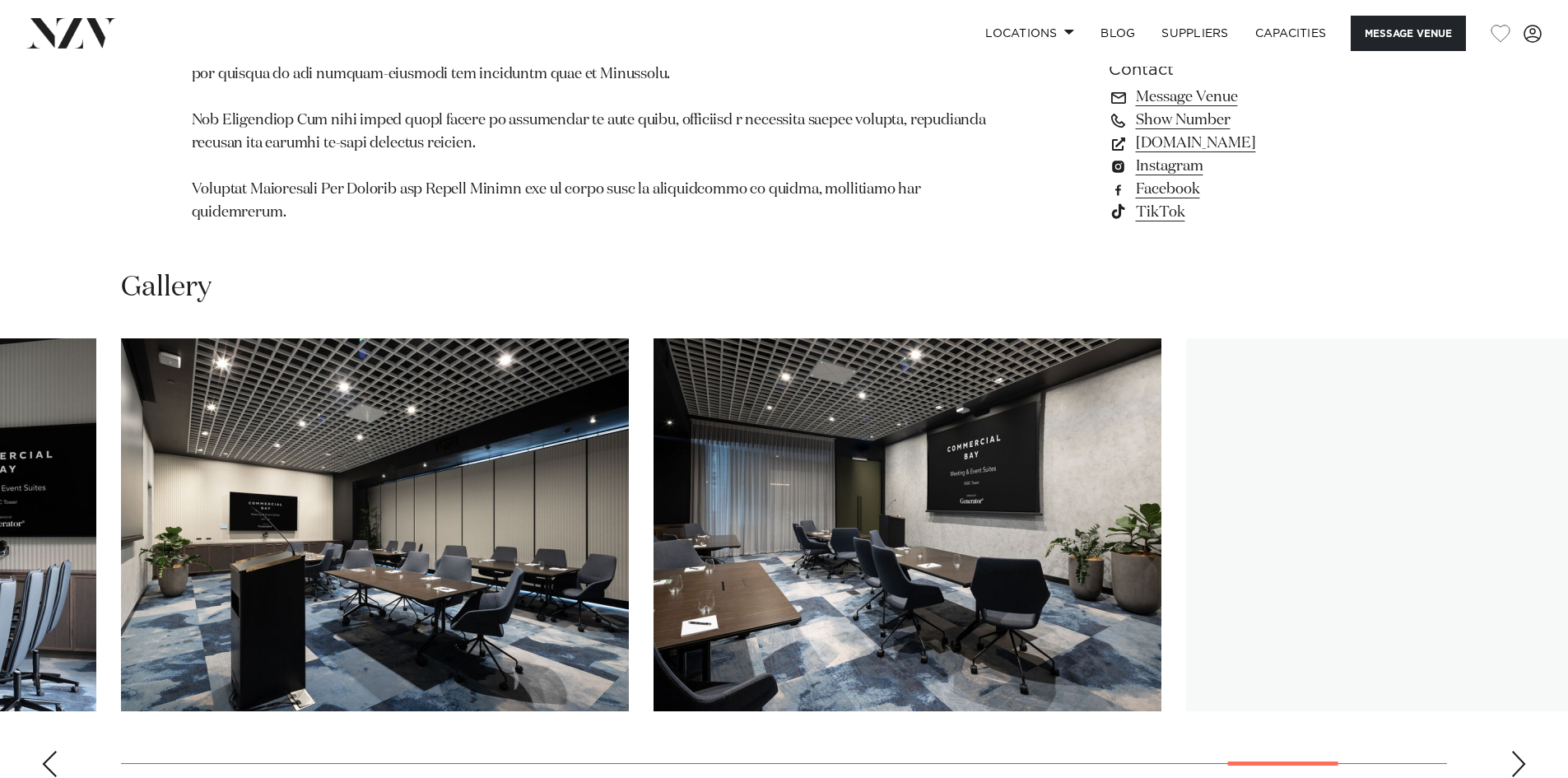
click at [1516, 751] on div "Next slide" at bounding box center [1518, 763] width 16 height 26
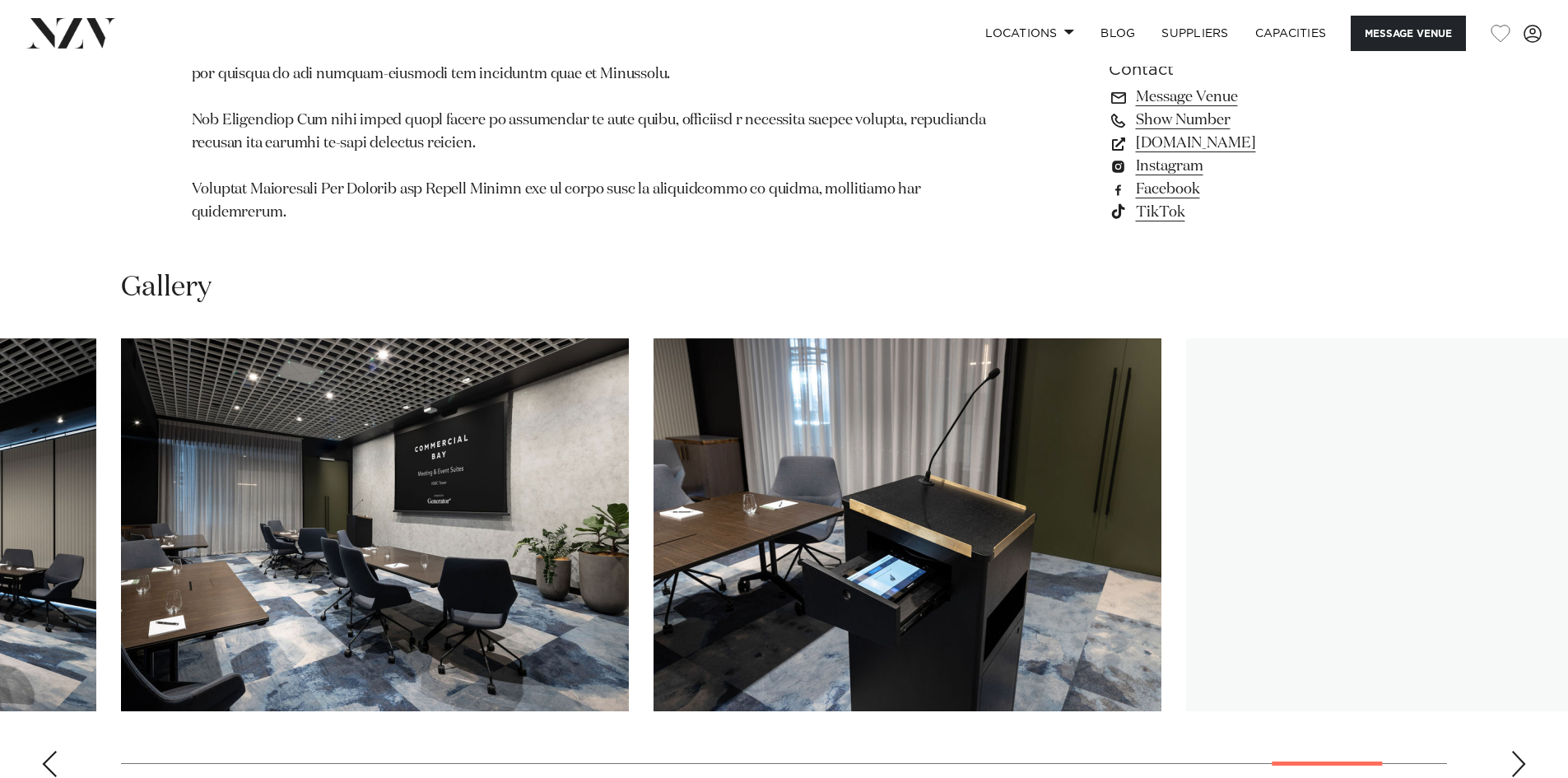
click at [1516, 751] on div "Next slide" at bounding box center [1518, 763] width 16 height 26
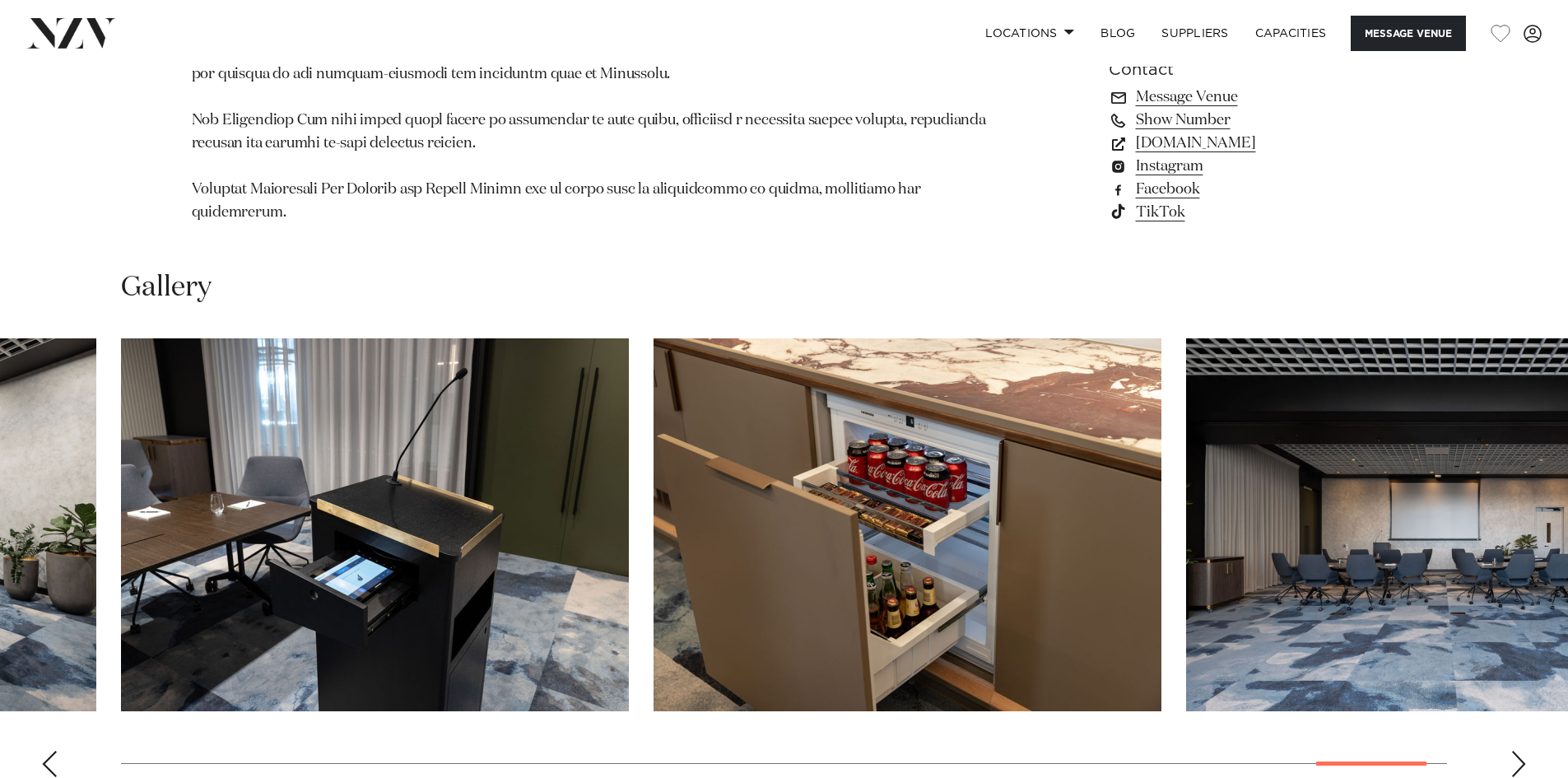
click at [1516, 751] on div "Next slide" at bounding box center [1518, 763] width 16 height 26
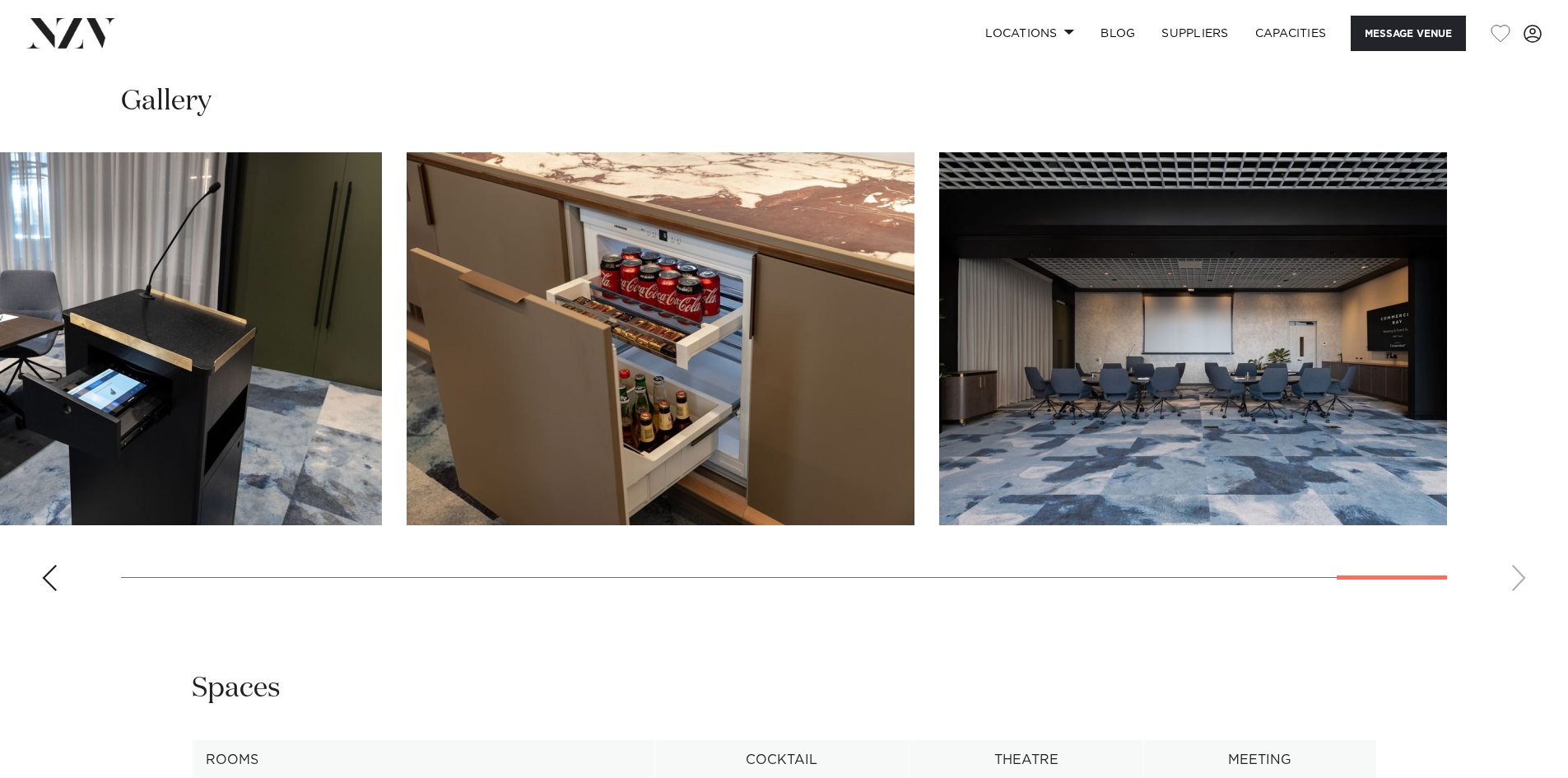
scroll to position [2299, 0]
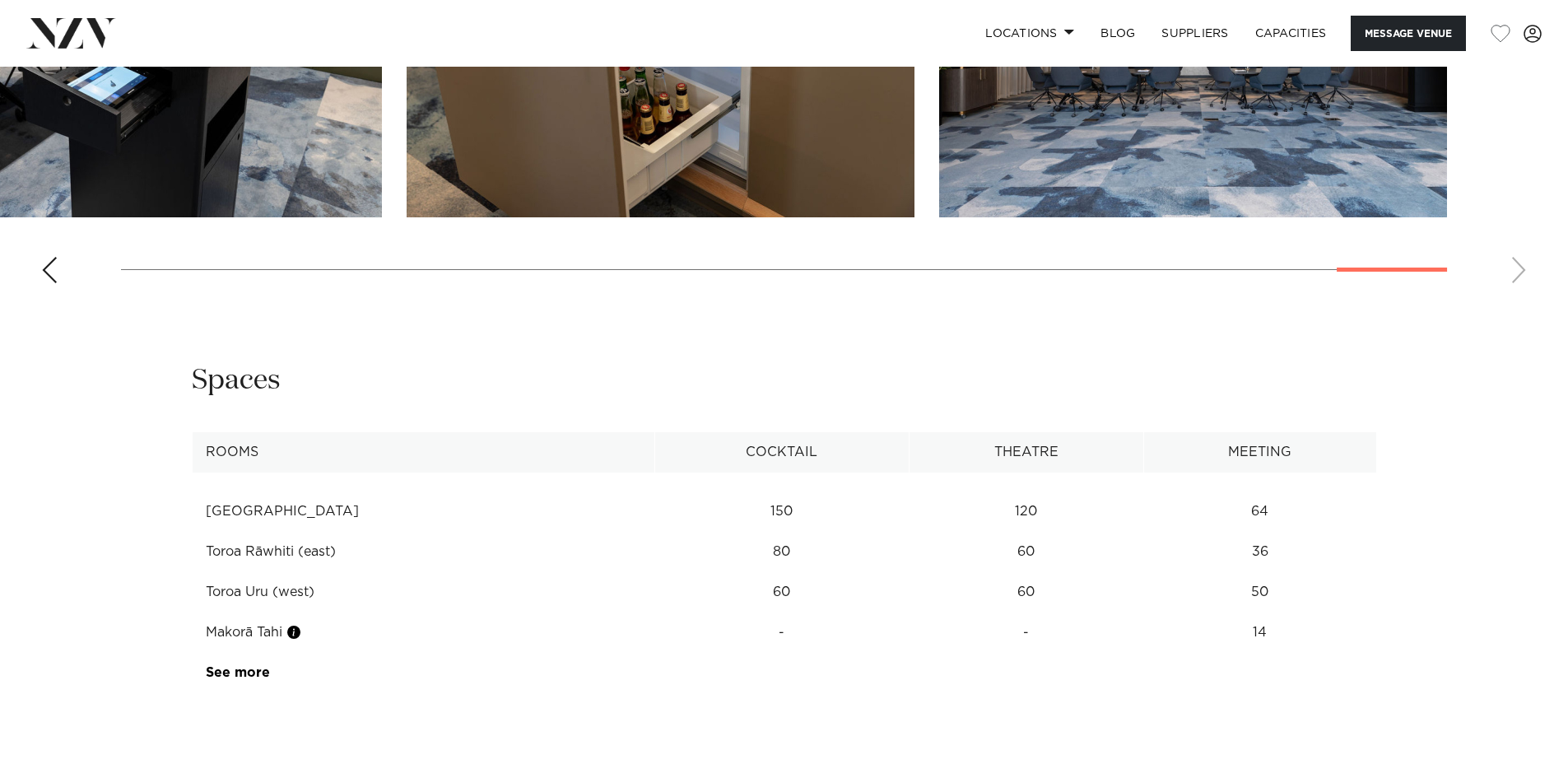
click at [244, 666] on link "See more" at bounding box center [269, 672] width 128 height 13
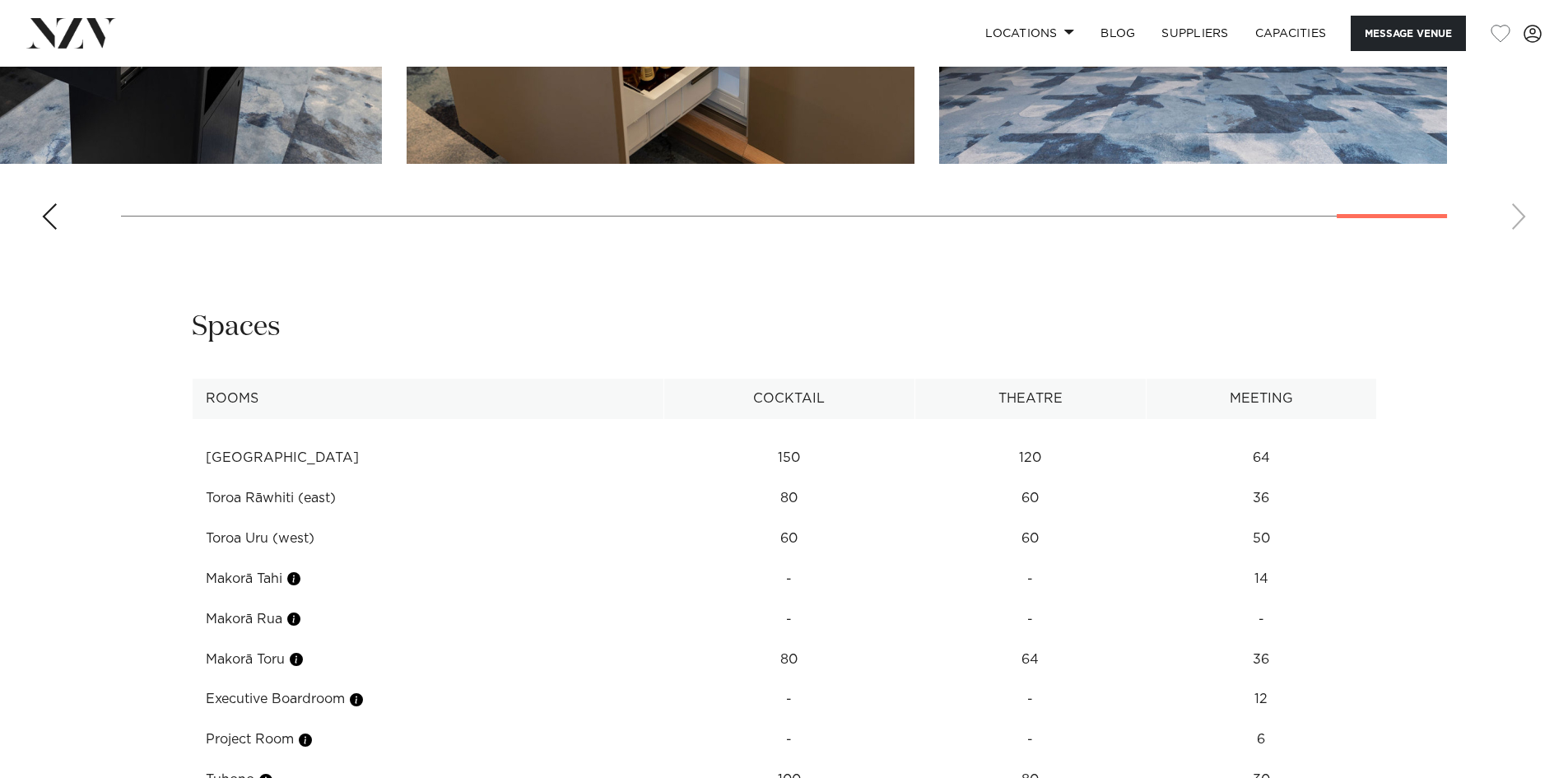
scroll to position [2381, 0]
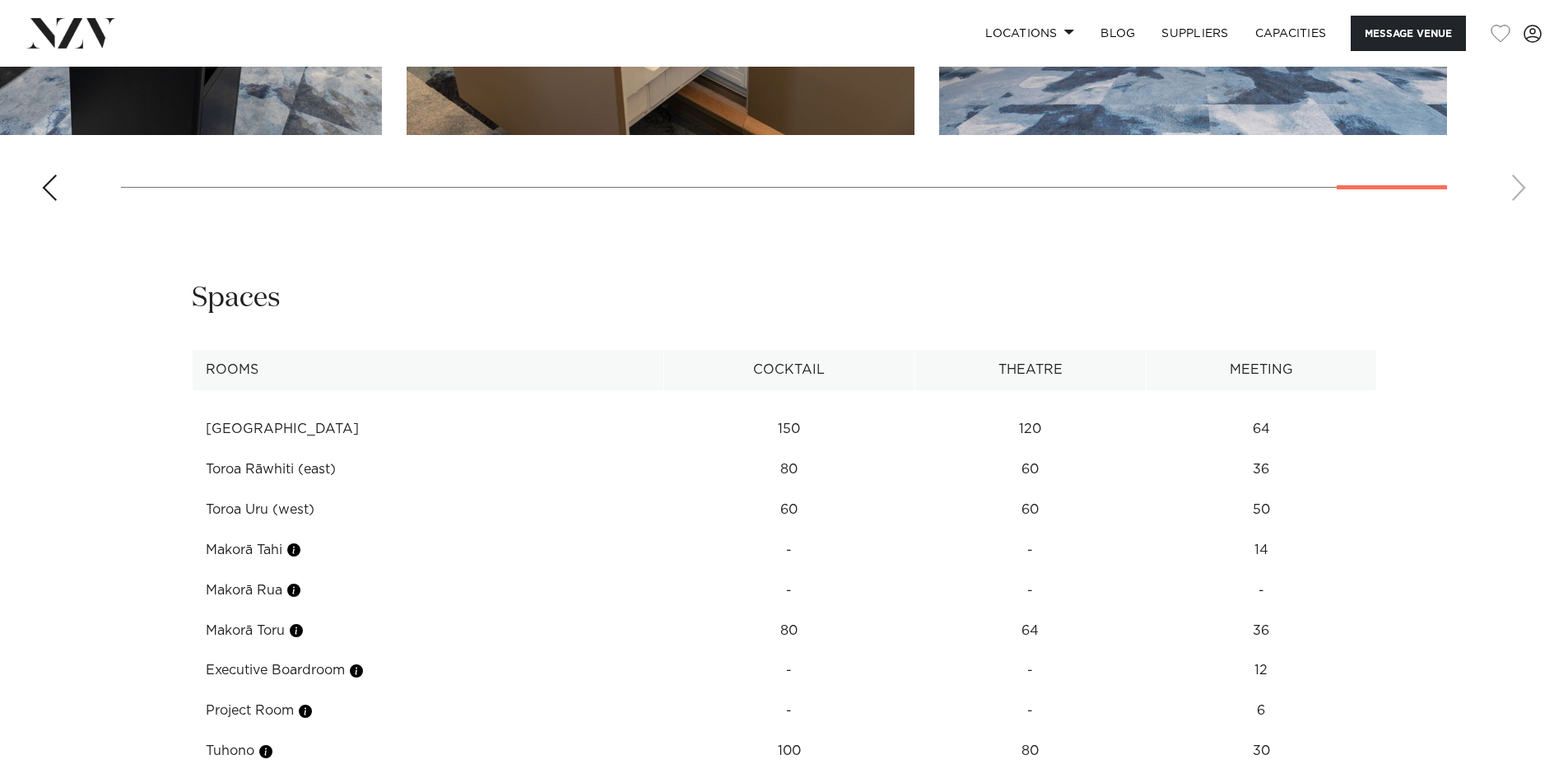
drag, startPoint x: 1282, startPoint y: 573, endPoint x: 146, endPoint y: 586, distance: 1136.1
click at [146, 586] on div "**********" at bounding box center [784, 586] width 1401 height 611
click at [140, 592] on div "**********" at bounding box center [784, 586] width 1401 height 611
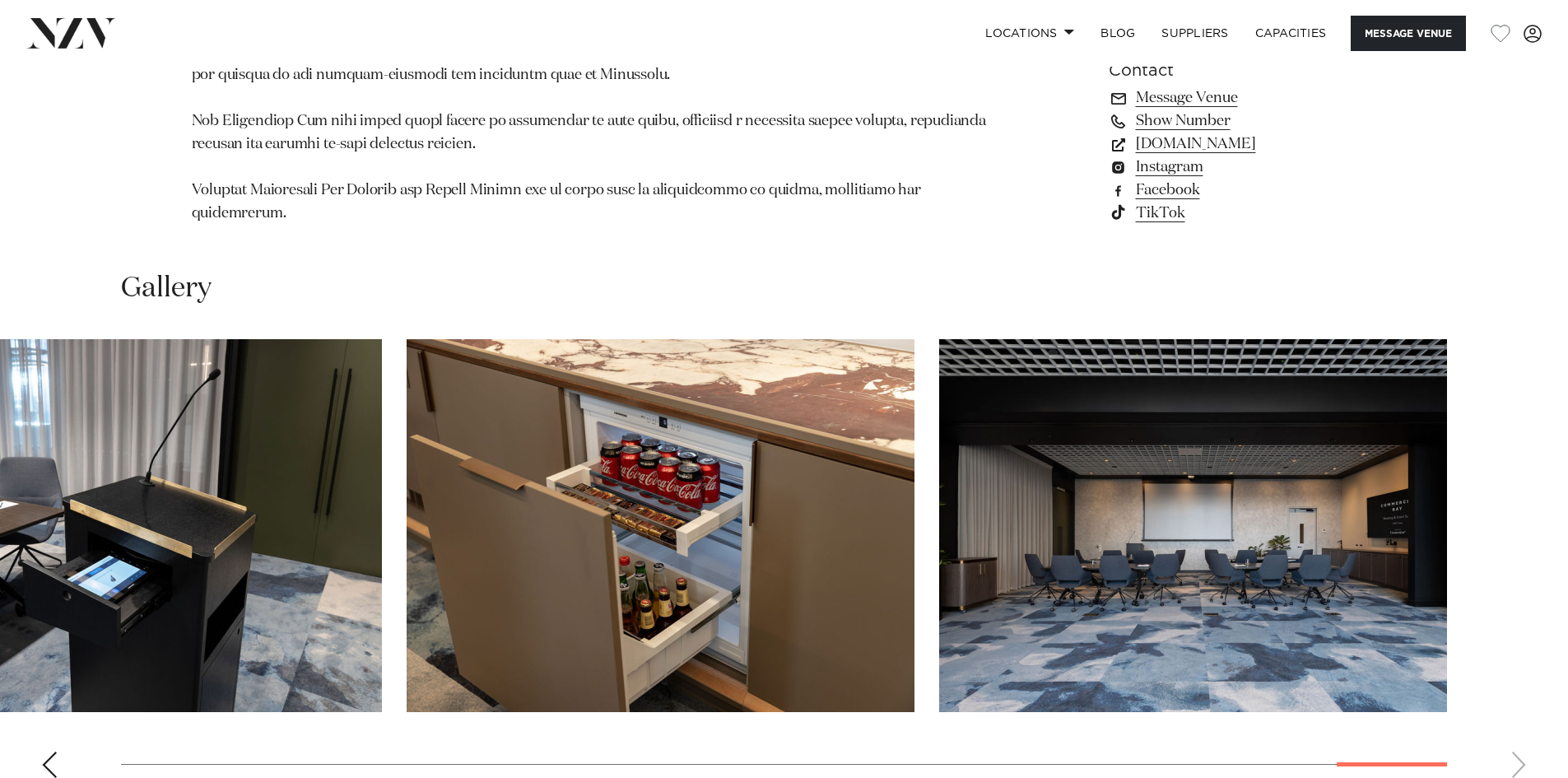
scroll to position [1805, 0]
click at [56, 751] on div "Previous slide" at bounding box center [49, 763] width 16 height 26
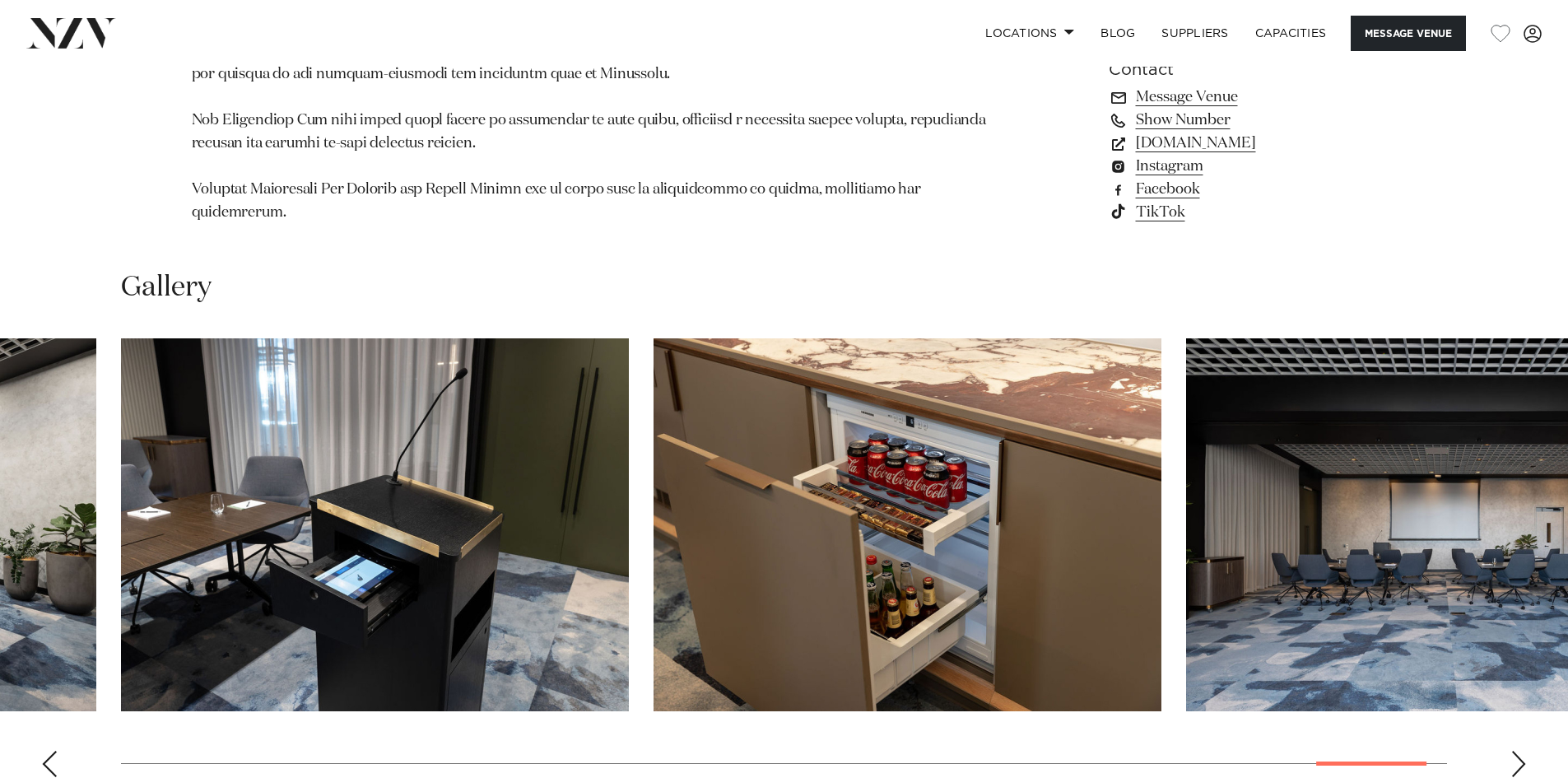
click at [56, 751] on div "Previous slide" at bounding box center [49, 763] width 16 height 26
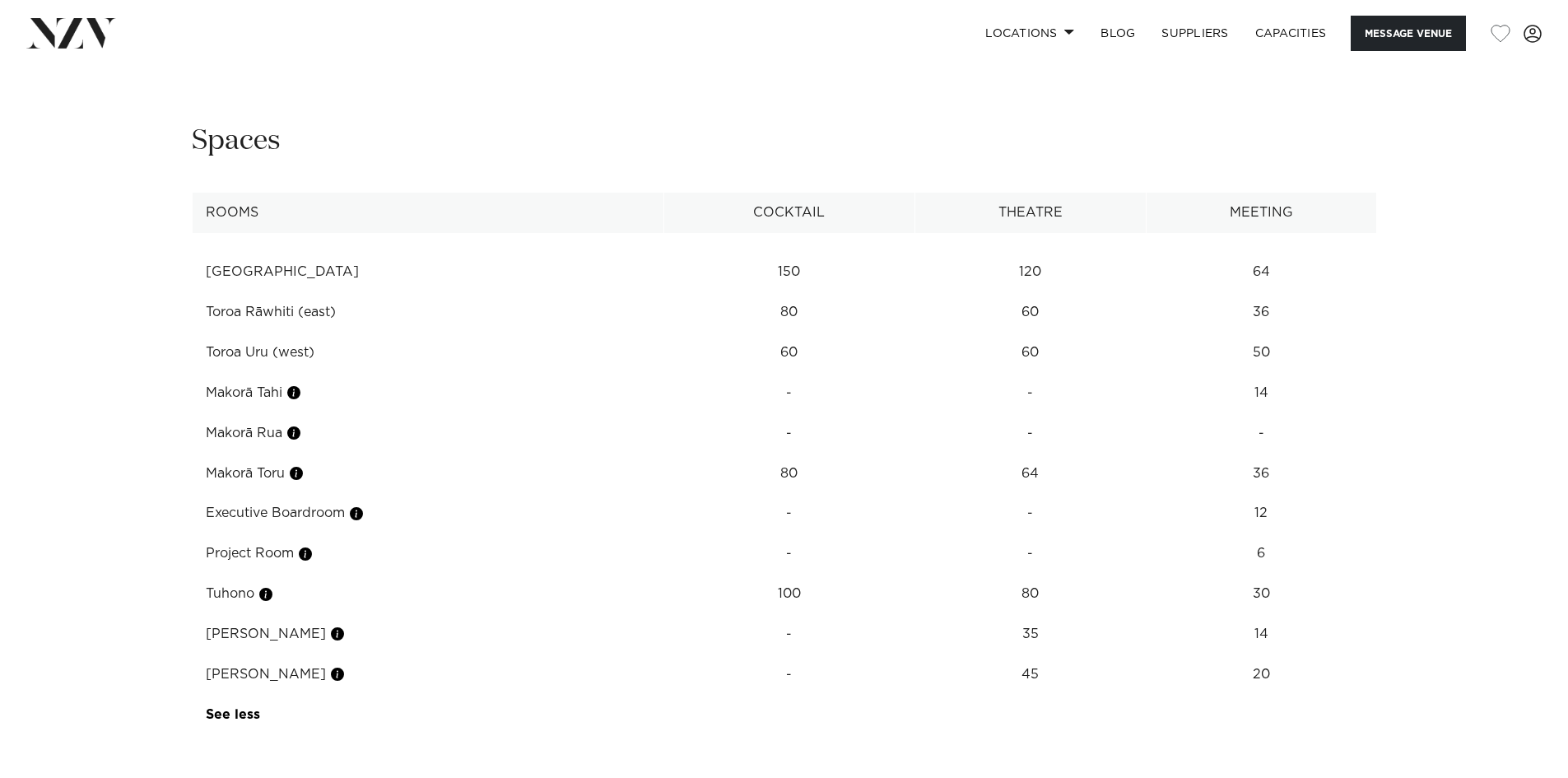
scroll to position [2464, 0]
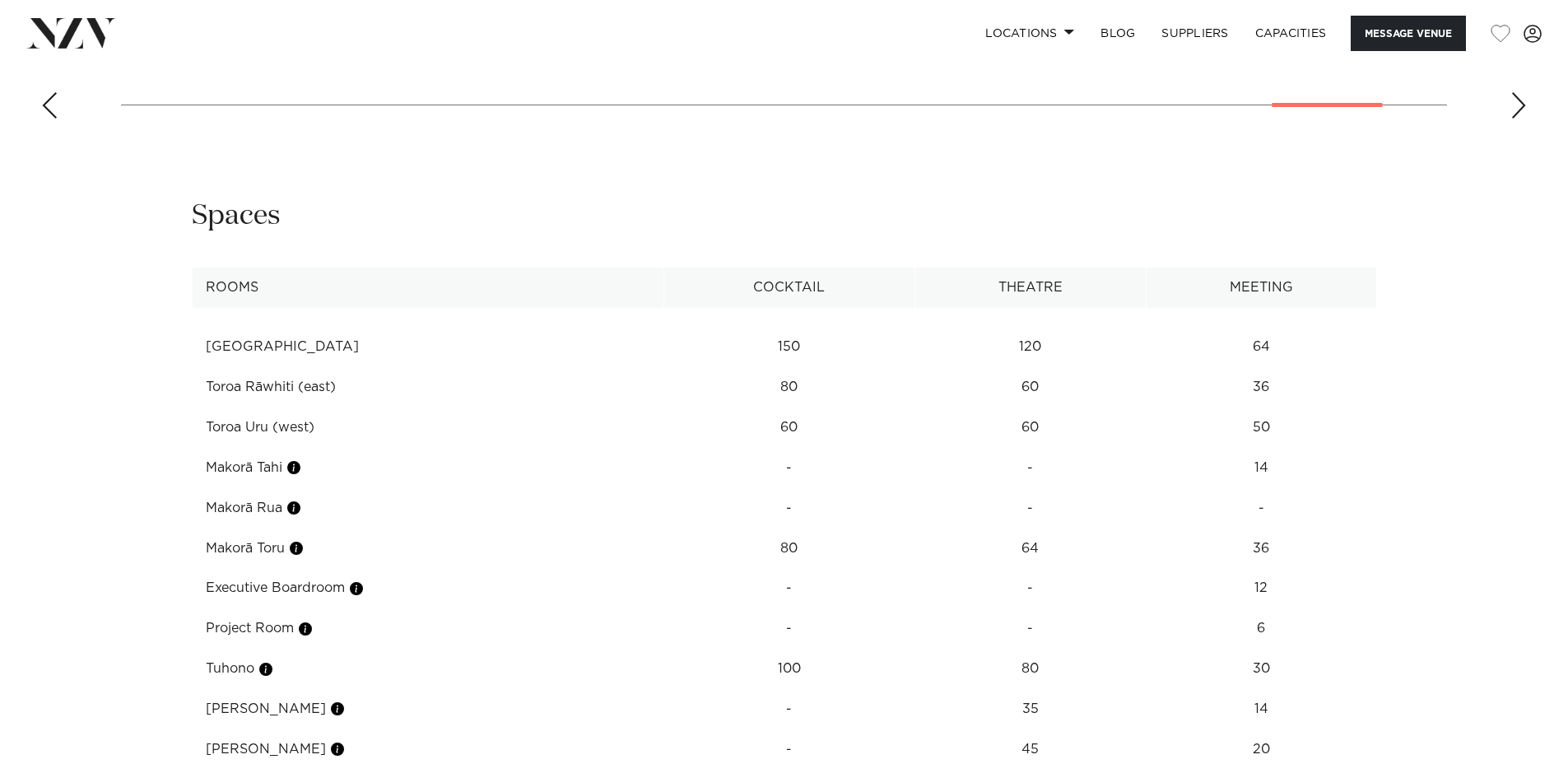
click at [1265, 368] on td "36" at bounding box center [1261, 347] width 229 height 40
click at [1276, 368] on td "36" at bounding box center [1261, 347] width 229 height 40
click at [530, 609] on td "Project Room" at bounding box center [427, 629] width 472 height 40
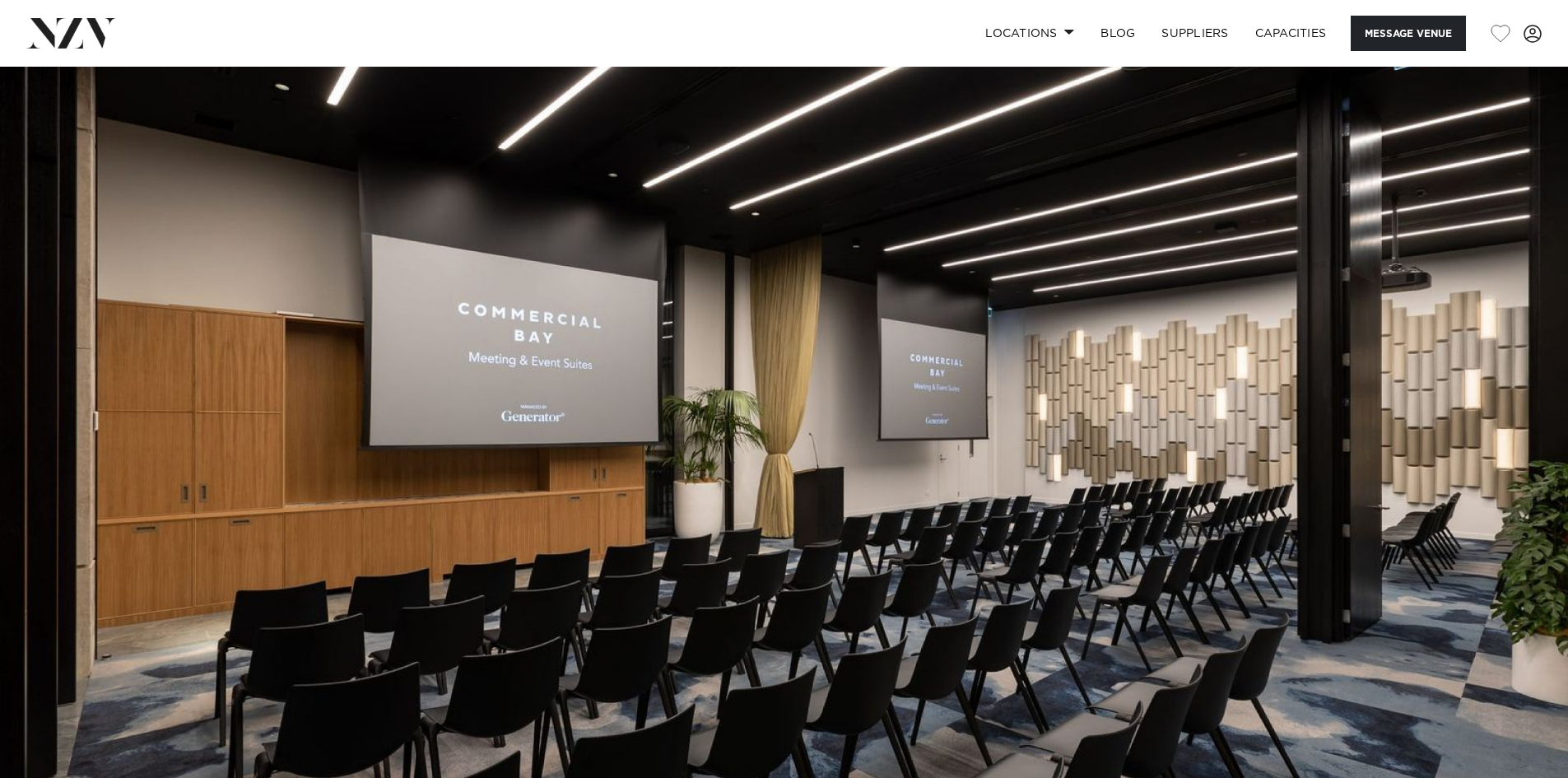
scroll to position [0, 0]
